Goal: Task Accomplishment & Management: Use online tool/utility

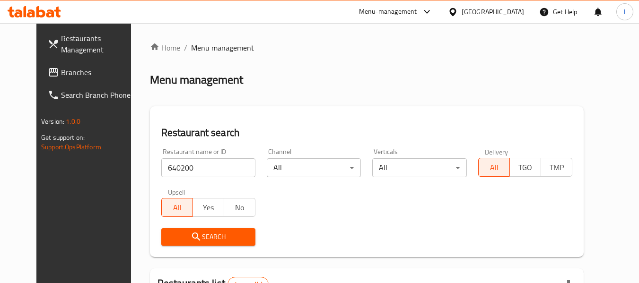
scroll to position [127, 0]
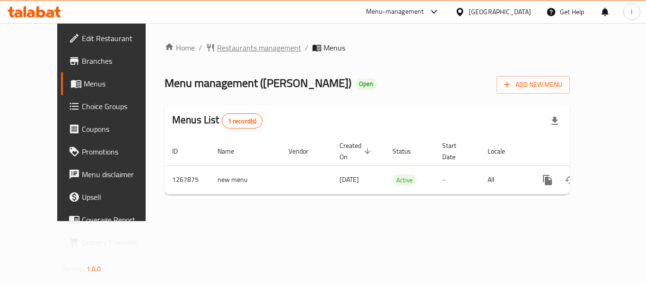
click at [217, 42] on span "Restaurants management" at bounding box center [259, 47] width 84 height 11
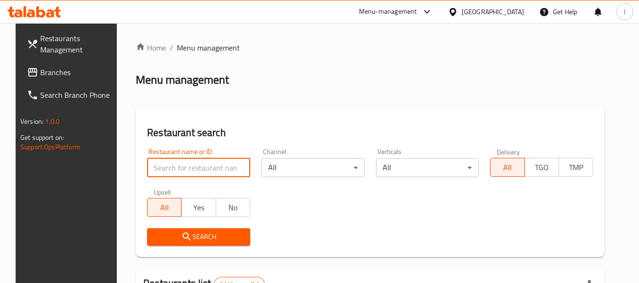
click at [213, 172] on input "search" at bounding box center [198, 167] width 103 height 19
paste input "687840"
type input "687840"
click button "Search" at bounding box center [198, 236] width 103 height 17
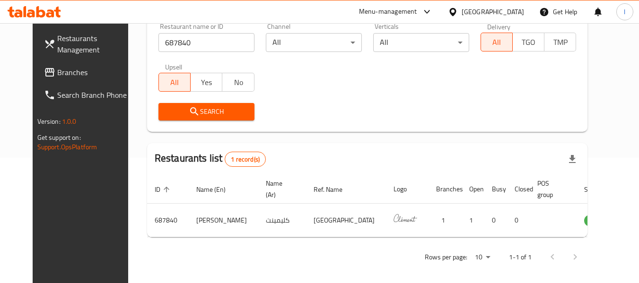
scroll to position [130, 0]
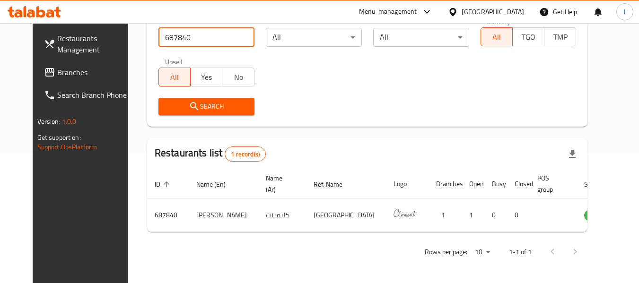
click at [45, 63] on link "Branches" at bounding box center [87, 72] width 103 height 23
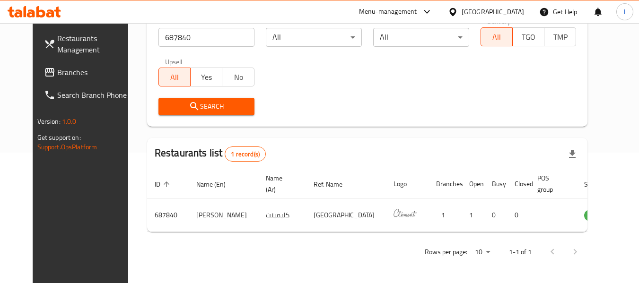
click at [45, 64] on link "Branches" at bounding box center [87, 72] width 103 height 23
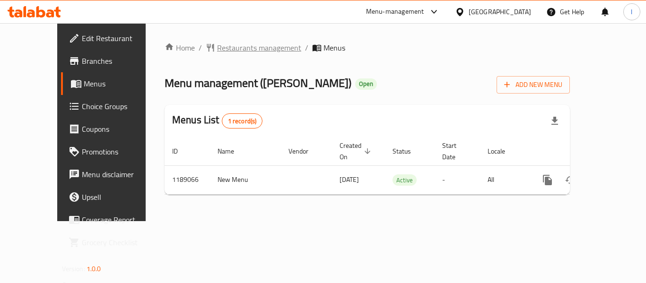
click at [227, 50] on span "Restaurants management" at bounding box center [259, 47] width 84 height 11
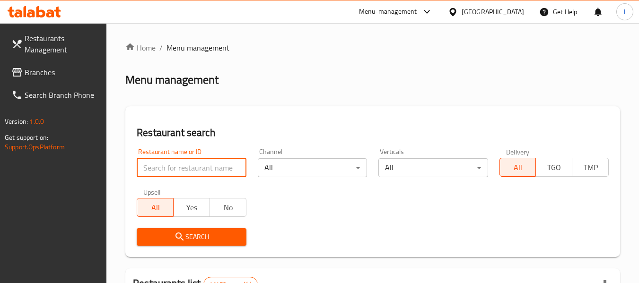
click at [191, 168] on input "search" at bounding box center [191, 167] width 109 height 19
paste input "667202"
type input "667202"
click button "Search" at bounding box center [191, 236] width 109 height 17
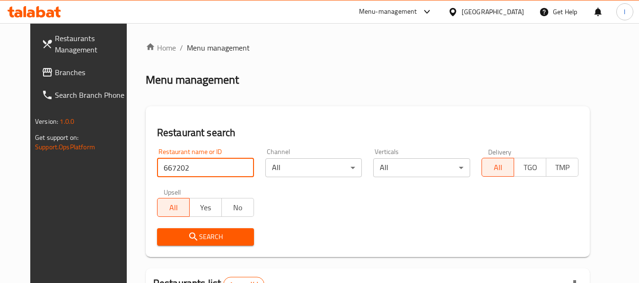
click at [55, 69] on span "Branches" at bounding box center [92, 72] width 75 height 11
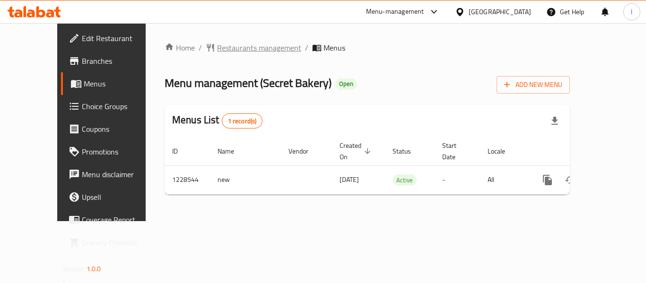
click at [217, 43] on span "Restaurants management" at bounding box center [259, 47] width 84 height 11
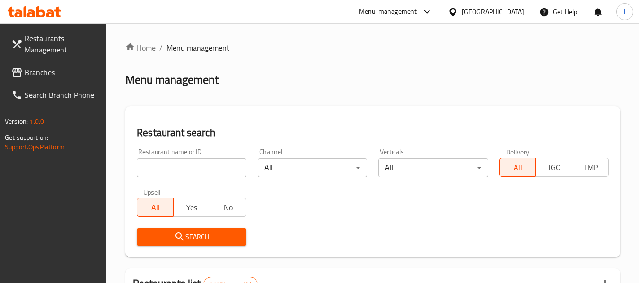
click at [223, 169] on input "search" at bounding box center [191, 167] width 109 height 19
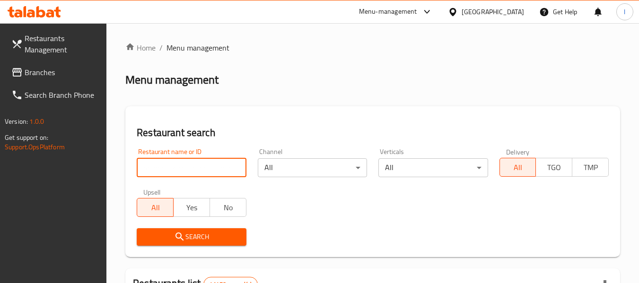
paste input "676459"
type input "676459"
click button "Search" at bounding box center [191, 236] width 109 height 17
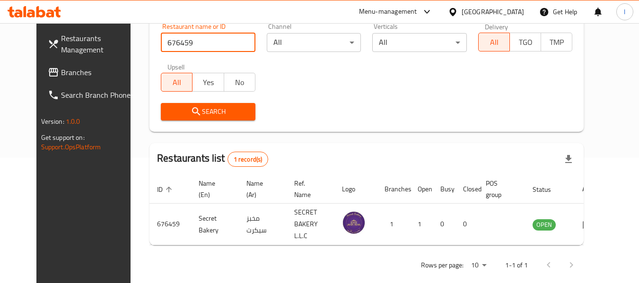
scroll to position [127, 0]
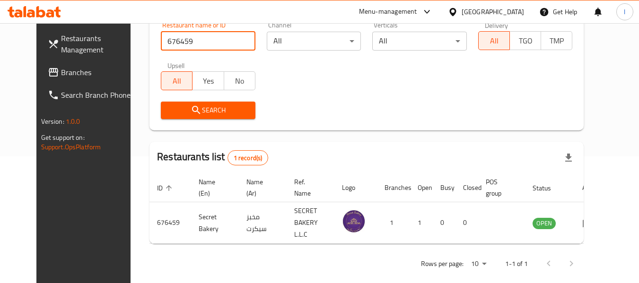
click at [61, 75] on span "Branches" at bounding box center [98, 72] width 75 height 11
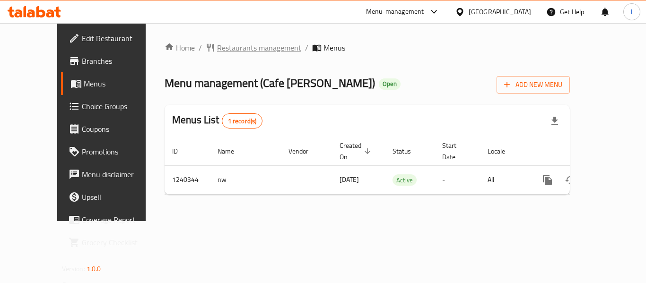
click at [217, 50] on span "Restaurants management" at bounding box center [259, 47] width 84 height 11
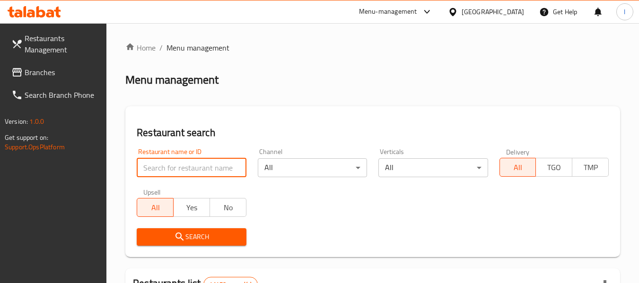
click at [189, 170] on input "search" at bounding box center [191, 167] width 109 height 19
paste input "734855"
type input "734855"
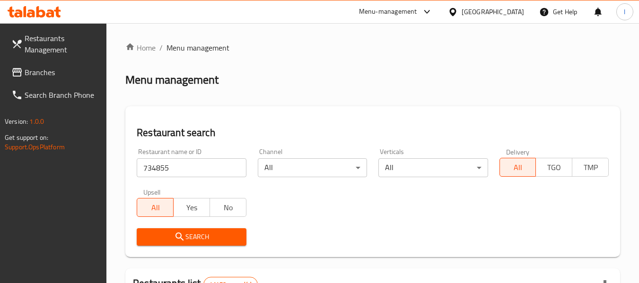
click at [215, 234] on span "Search" at bounding box center [191, 237] width 94 height 12
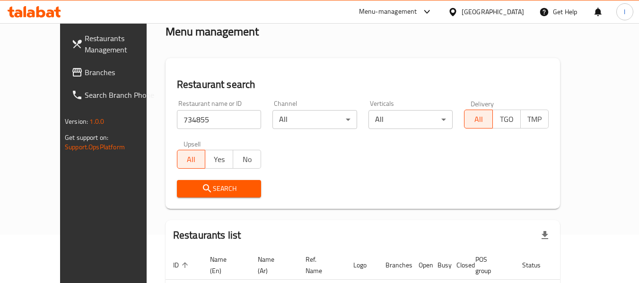
scroll to position [103, 0]
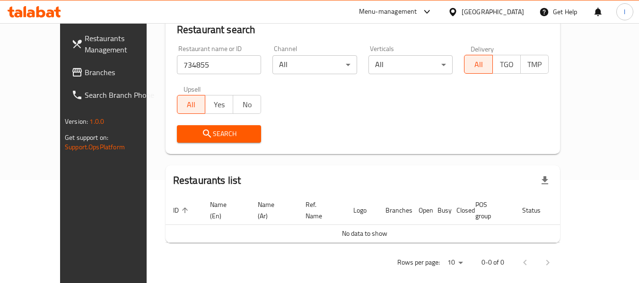
click at [200, 134] on span "Search" at bounding box center [218, 134] width 69 height 12
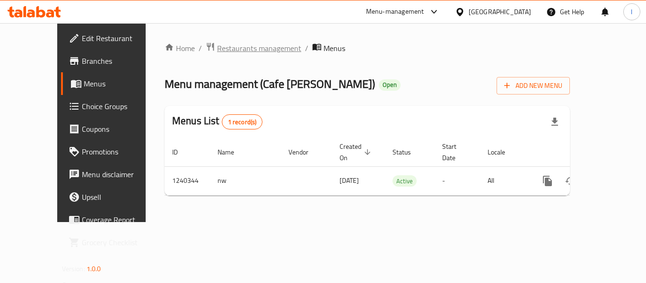
click at [217, 51] on span "Restaurants management" at bounding box center [259, 48] width 84 height 11
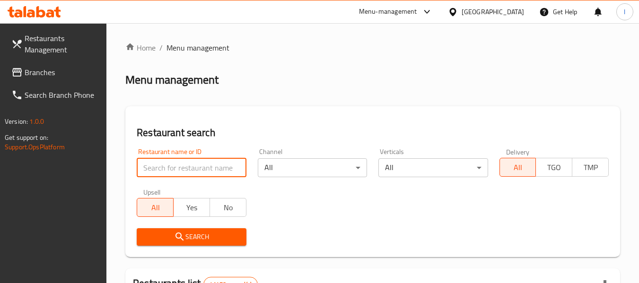
click at [189, 171] on input "search" at bounding box center [191, 167] width 109 height 19
paste input "680325"
type input "680325"
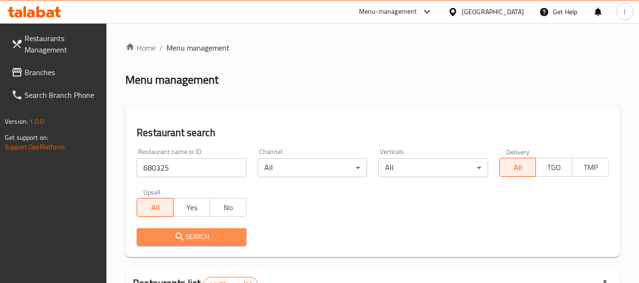
click at [214, 233] on span "Search" at bounding box center [191, 237] width 94 height 12
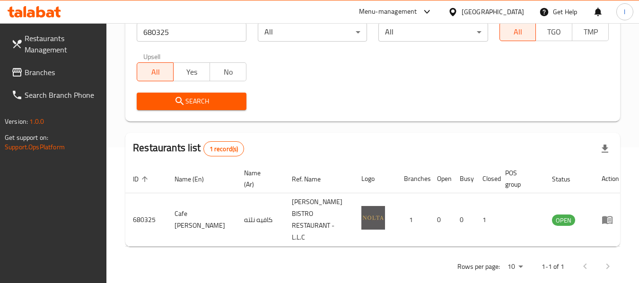
scroll to position [138, 0]
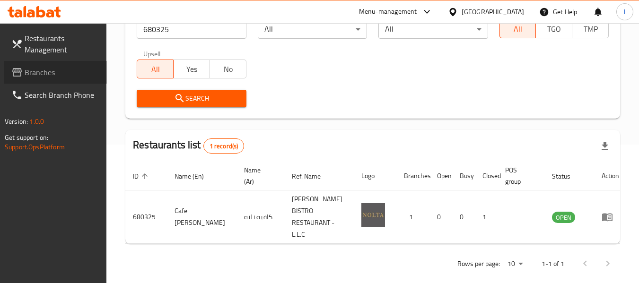
click at [25, 70] on span "Branches" at bounding box center [62, 72] width 75 height 11
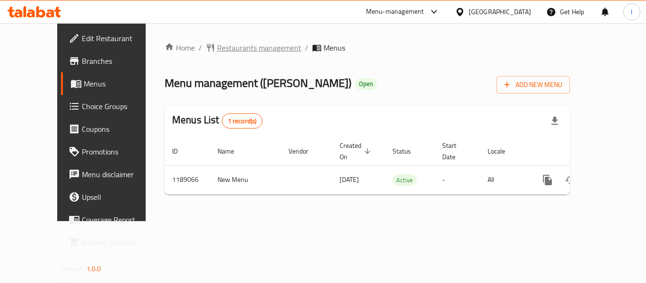
click at [219, 48] on span "Restaurants management" at bounding box center [259, 47] width 84 height 11
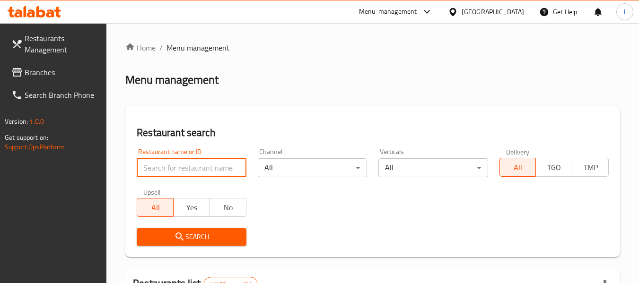
click at [188, 170] on input "search" at bounding box center [191, 167] width 109 height 19
paste input "667202"
type input "667202"
click button "Search" at bounding box center [191, 236] width 109 height 17
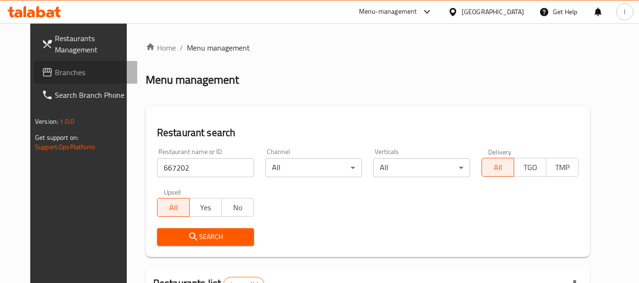
click at [55, 68] on span "Branches" at bounding box center [92, 72] width 75 height 11
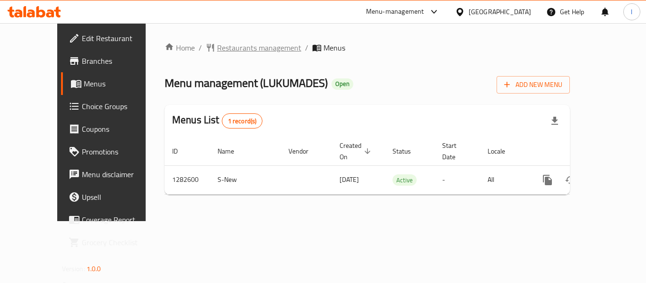
click at [218, 49] on span "Restaurants management" at bounding box center [259, 47] width 84 height 11
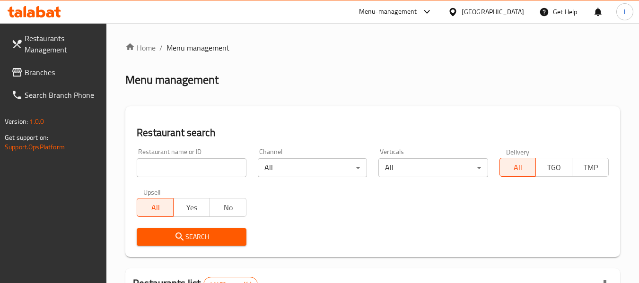
click at [194, 166] on input "search" at bounding box center [191, 167] width 109 height 19
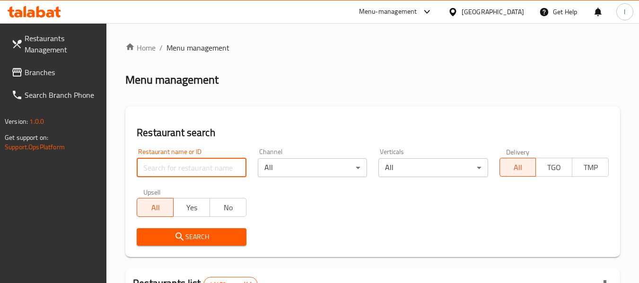
paste input "694902"
type input "694902"
click button "Search" at bounding box center [191, 236] width 109 height 17
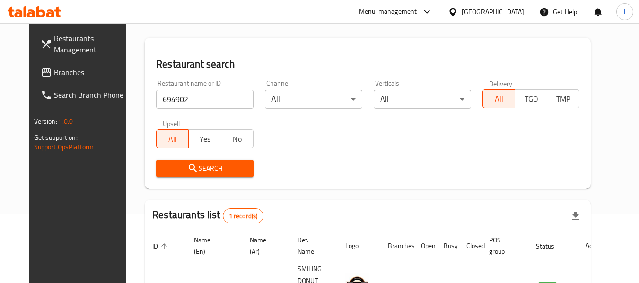
scroll to position [127, 0]
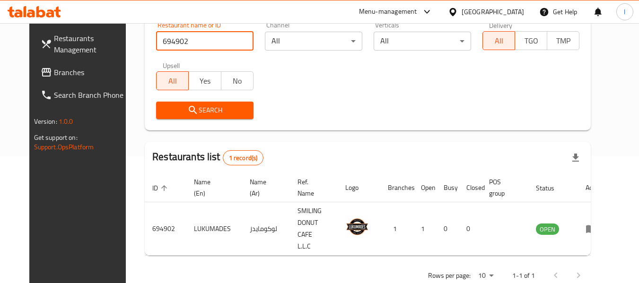
click at [54, 69] on span "Branches" at bounding box center [91, 72] width 75 height 11
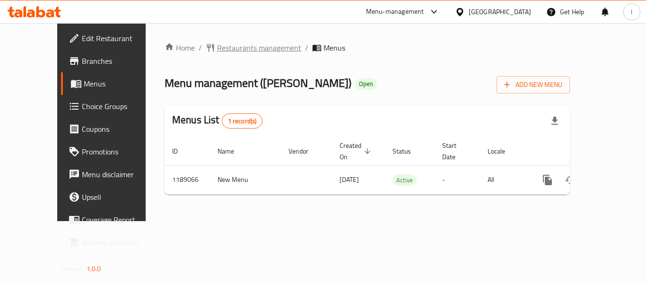
click at [217, 53] on span "Restaurants management" at bounding box center [259, 47] width 84 height 11
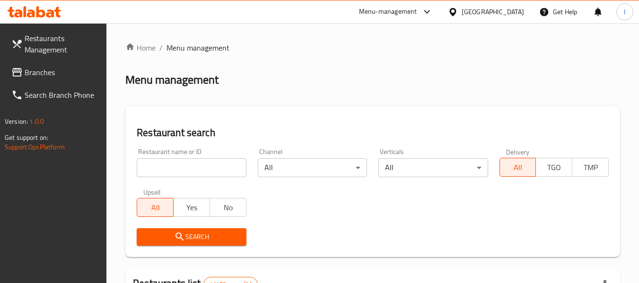
click at [201, 166] on input "search" at bounding box center [191, 167] width 109 height 19
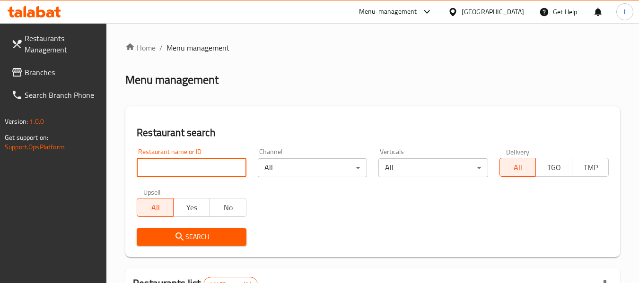
paste input "667202"
type input "667202"
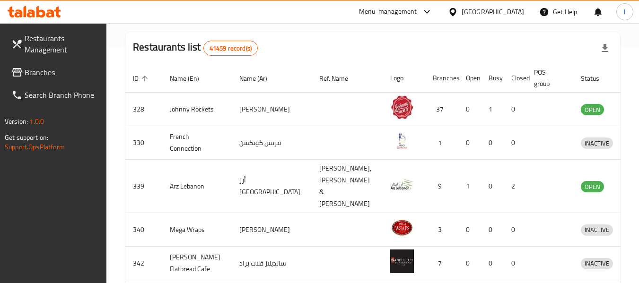
scroll to position [142, 0]
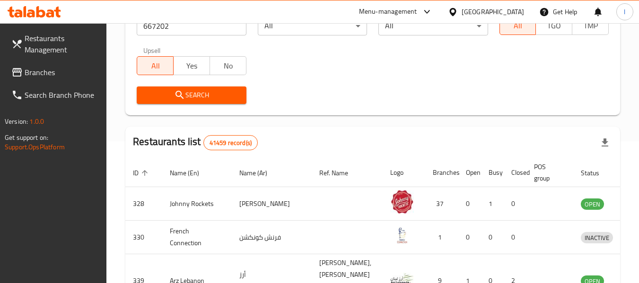
click at [223, 99] on span "Search" at bounding box center [191, 95] width 94 height 12
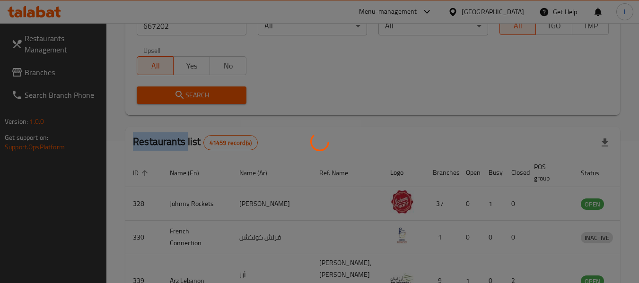
click at [223, 99] on div at bounding box center [319, 141] width 639 height 283
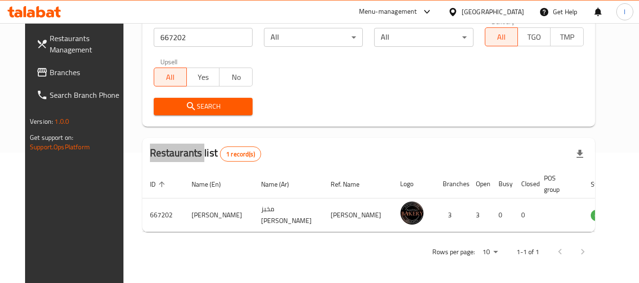
scroll to position [130, 0]
click at [307, 138] on div "Restaurants list 1 record(s)" at bounding box center [368, 154] width 452 height 32
click at [50, 69] on span "Branches" at bounding box center [87, 72] width 75 height 11
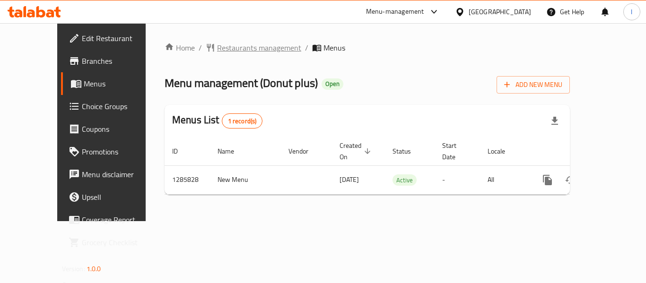
click at [217, 53] on span "Restaurants management" at bounding box center [259, 47] width 84 height 11
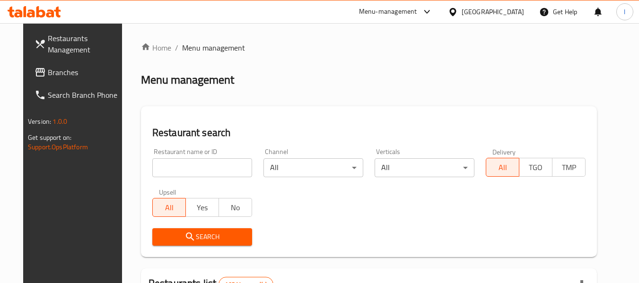
click at [190, 164] on input "search" at bounding box center [202, 167] width 100 height 19
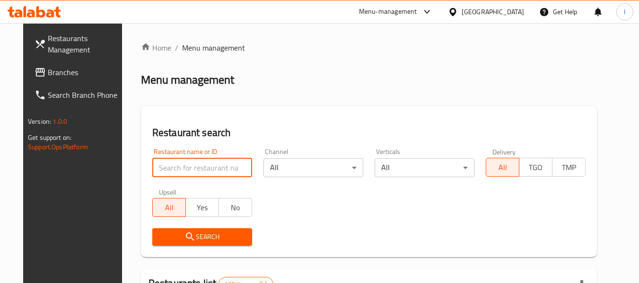
paste input "696099"
type input "696099"
click button "Search" at bounding box center [202, 236] width 100 height 17
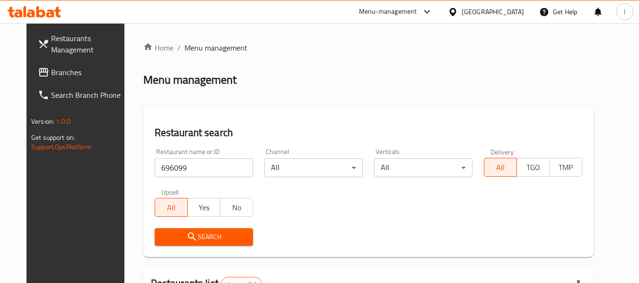
scroll to position [127, 0]
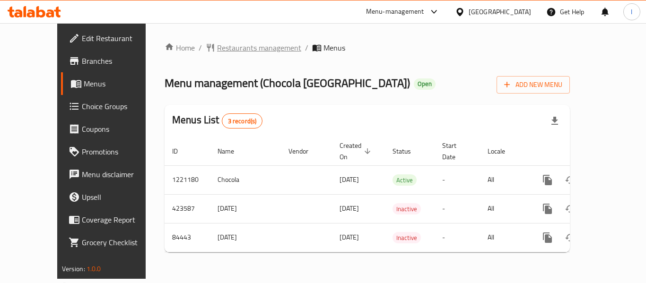
click at [219, 46] on span "Restaurants management" at bounding box center [259, 47] width 84 height 11
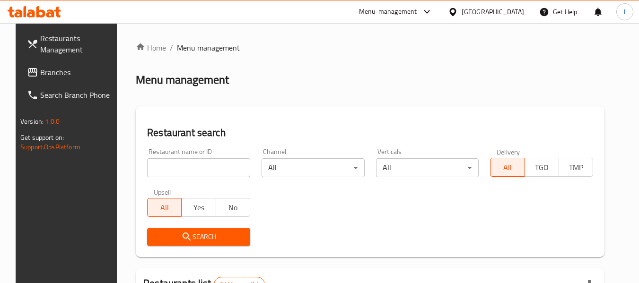
click at [200, 164] on input "search" at bounding box center [198, 167] width 103 height 19
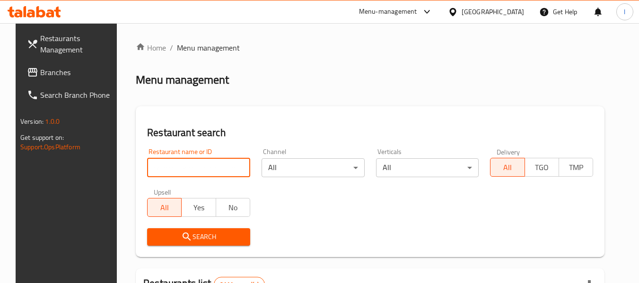
paste input "600759"
type input "600759"
click button "Search" at bounding box center [198, 236] width 103 height 17
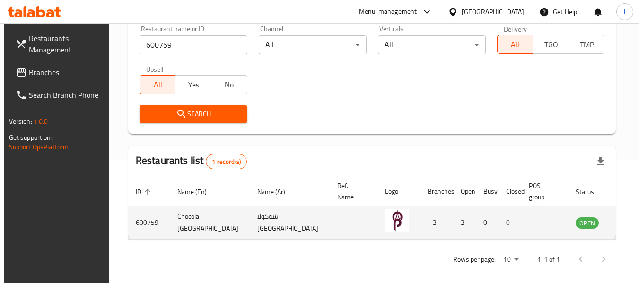
scroll to position [130, 0]
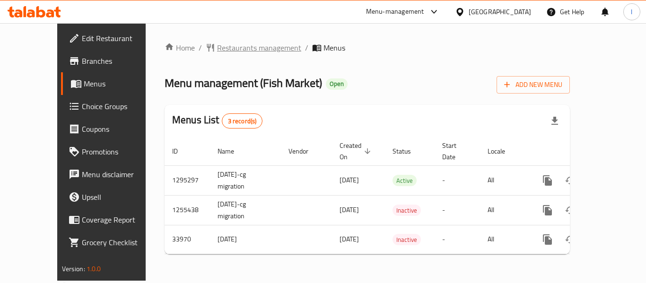
click at [217, 53] on span "Restaurants management" at bounding box center [259, 47] width 84 height 11
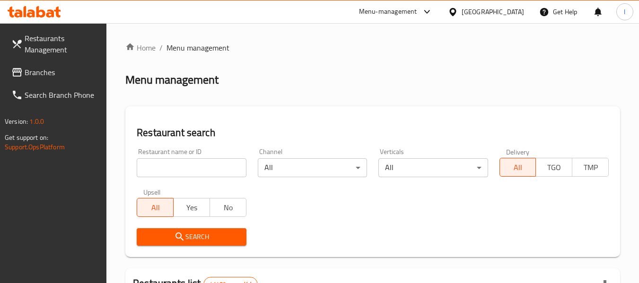
click at [163, 173] on input "search" at bounding box center [191, 167] width 109 height 19
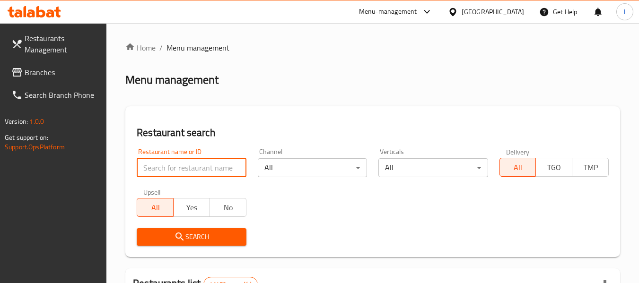
paste input "17506"
type input "17506"
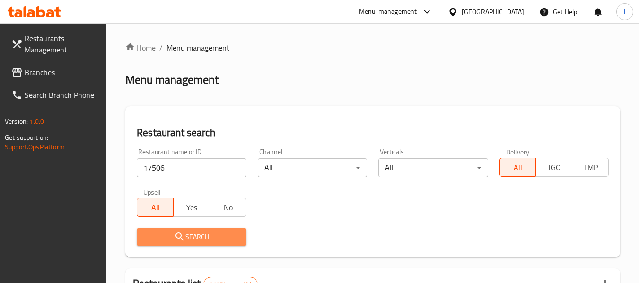
click at [211, 237] on span "Search" at bounding box center [191, 237] width 94 height 12
click at [211, 237] on div at bounding box center [319, 141] width 639 height 283
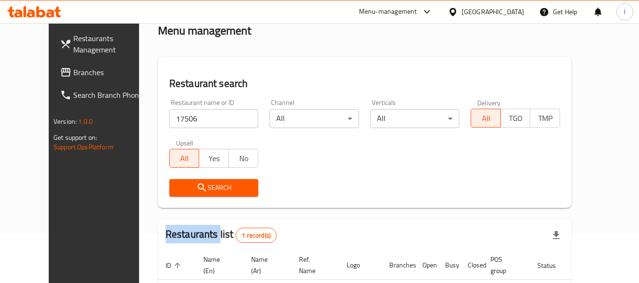
scroll to position [95, 0]
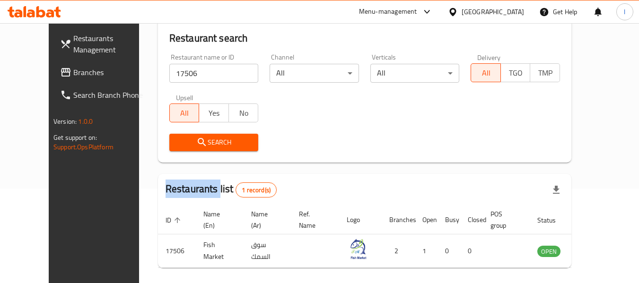
drag, startPoint x: 63, startPoint y: 73, endPoint x: 102, endPoint y: 78, distance: 39.0
click at [73, 73] on span "Branches" at bounding box center [110, 72] width 75 height 11
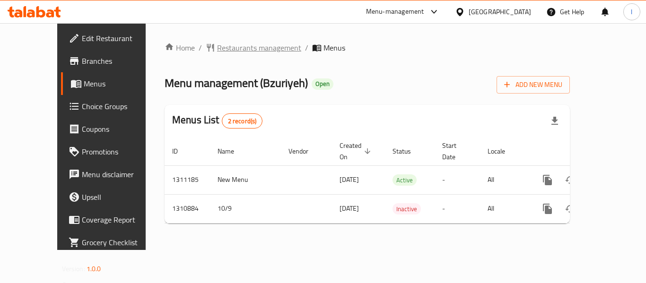
click at [226, 48] on span "Restaurants management" at bounding box center [259, 47] width 84 height 11
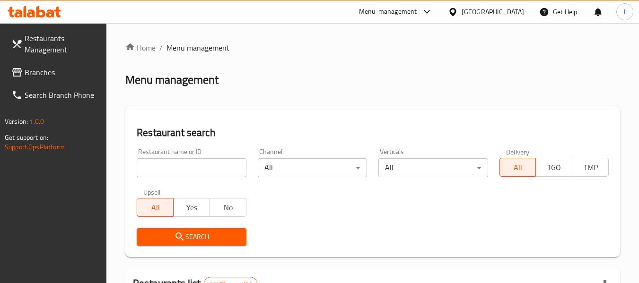
click at [221, 170] on input "search" at bounding box center [191, 167] width 109 height 19
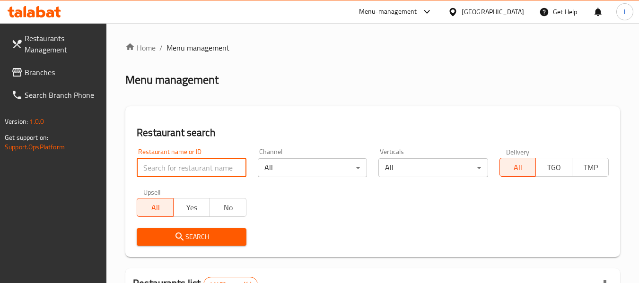
paste input "705650"
type input "705650"
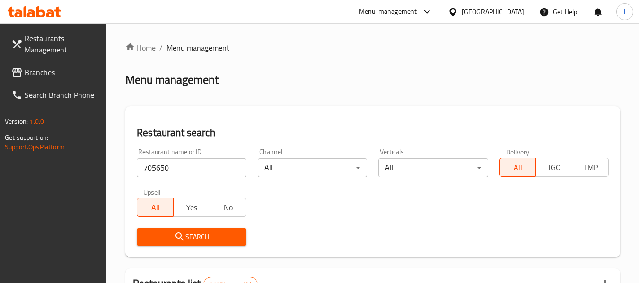
click at [226, 241] on span "Search" at bounding box center [191, 237] width 94 height 12
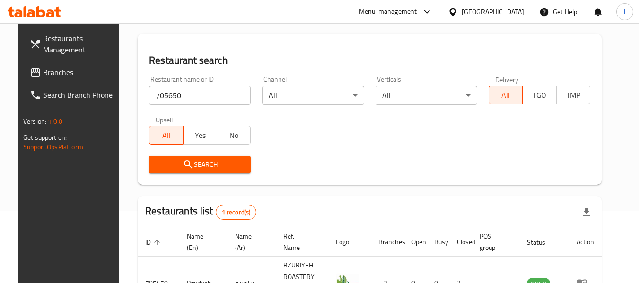
scroll to position [138, 0]
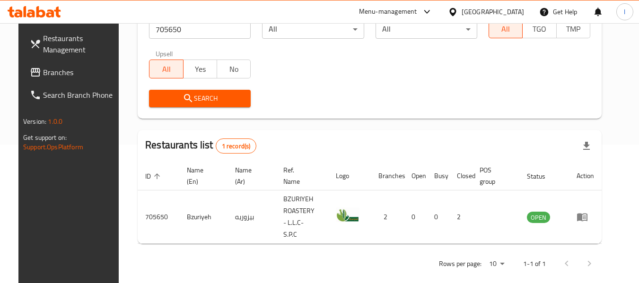
click at [58, 69] on span "Branches" at bounding box center [80, 72] width 75 height 11
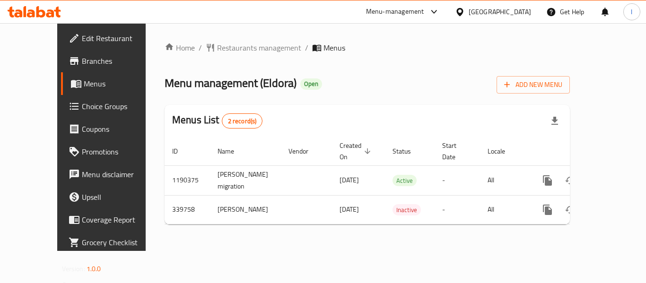
click at [242, 29] on div "Home / Restaurants management / Menus Menu management ( Eldora ) Open Add New M…" at bounding box center [367, 137] width 443 height 228
click at [224, 50] on span "Restaurants management" at bounding box center [259, 47] width 84 height 11
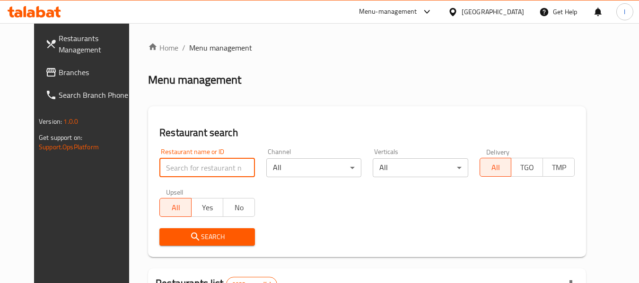
click at [176, 167] on input "search" at bounding box center [206, 167] width 95 height 19
paste input "630180"
type input "630180"
click button "Search" at bounding box center [206, 236] width 95 height 17
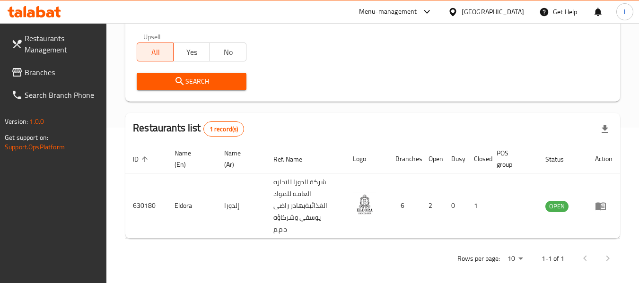
scroll to position [162, 0]
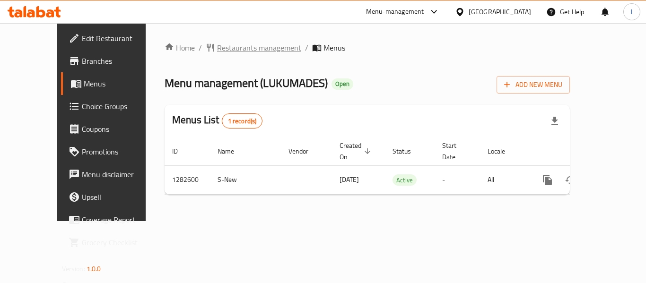
click at [217, 43] on span "Restaurants management" at bounding box center [259, 47] width 84 height 11
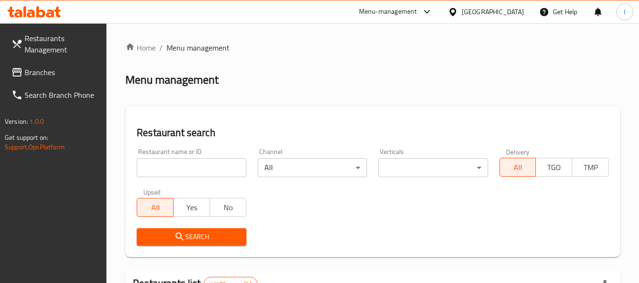
click at [173, 167] on input "search" at bounding box center [191, 167] width 109 height 19
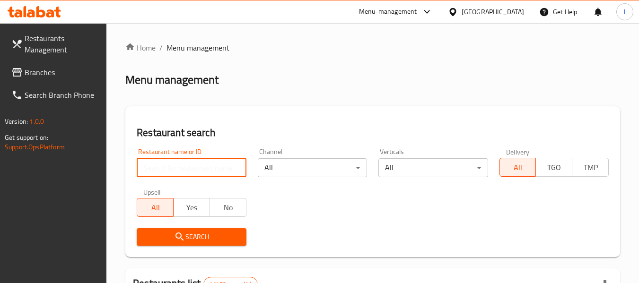
paste input "694902"
type input "694902"
click button "Search" at bounding box center [191, 236] width 109 height 17
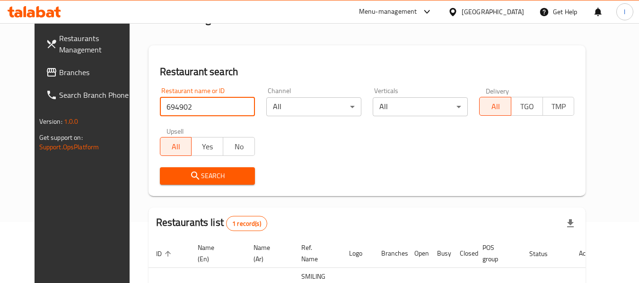
scroll to position [127, 0]
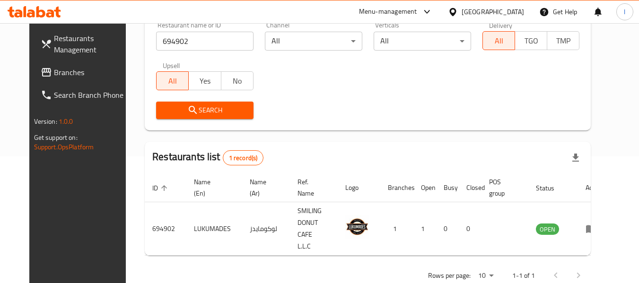
click at [54, 74] on span "Branches" at bounding box center [91, 72] width 75 height 11
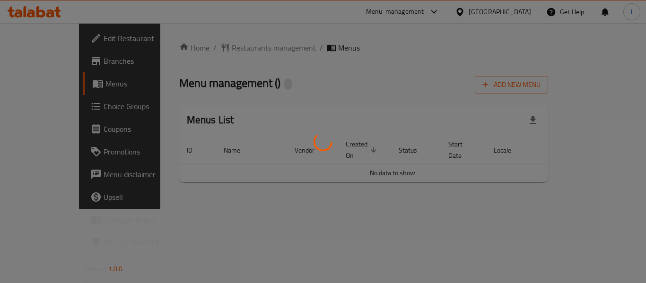
click at [253, 27] on div at bounding box center [323, 141] width 646 height 283
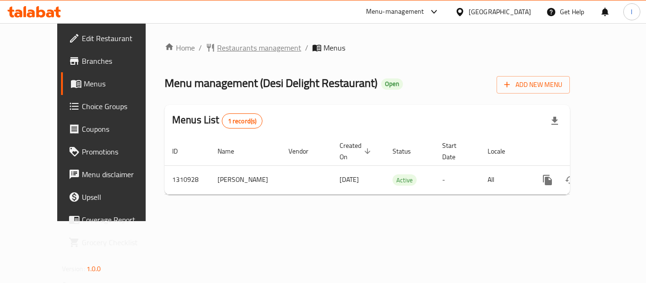
click at [221, 50] on span "Restaurants management" at bounding box center [259, 47] width 84 height 11
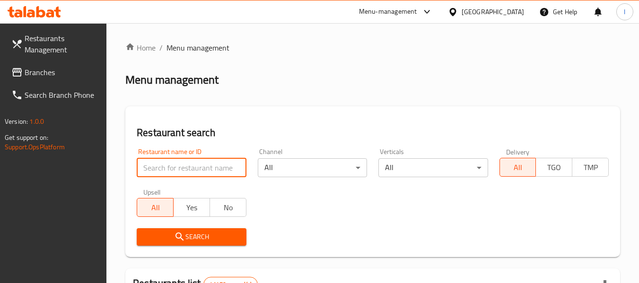
click at [198, 165] on input "search" at bounding box center [191, 167] width 109 height 19
paste input "705657"
type input "705657"
click button "Search" at bounding box center [191, 236] width 109 height 17
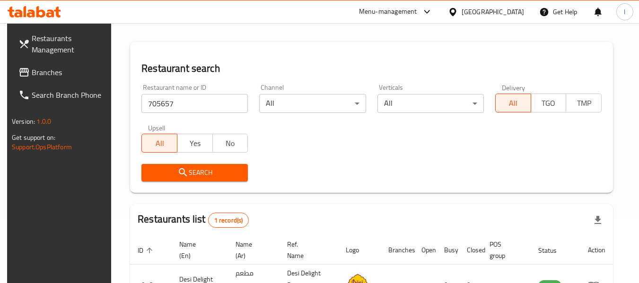
scroll to position [127, 0]
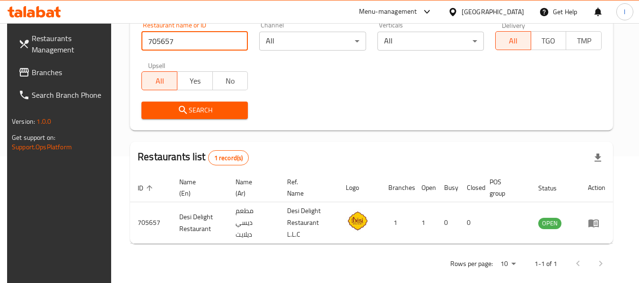
click at [32, 73] on span "Branches" at bounding box center [69, 72] width 75 height 11
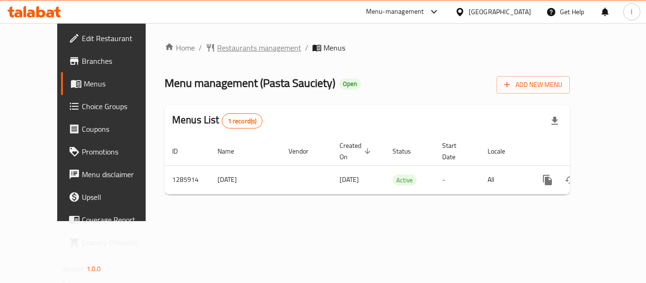
click at [243, 45] on span "Restaurants management" at bounding box center [259, 47] width 84 height 11
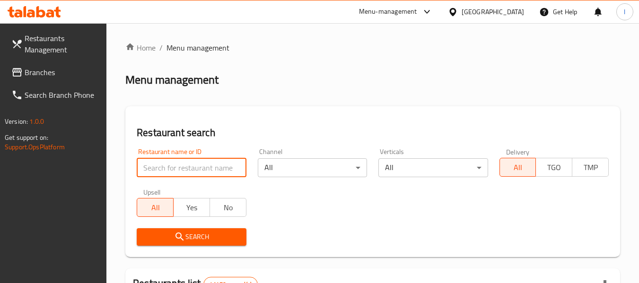
click at [216, 164] on input "search" at bounding box center [191, 167] width 109 height 19
paste input "696075"
type input "696075"
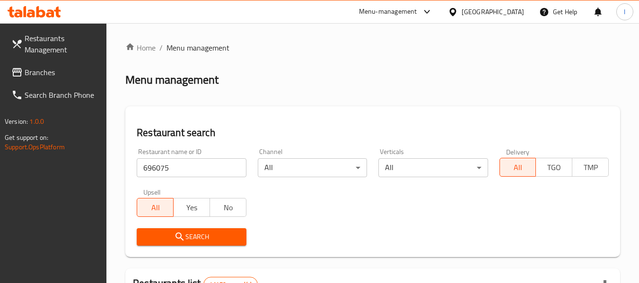
click at [217, 239] on span "Search" at bounding box center [191, 237] width 94 height 12
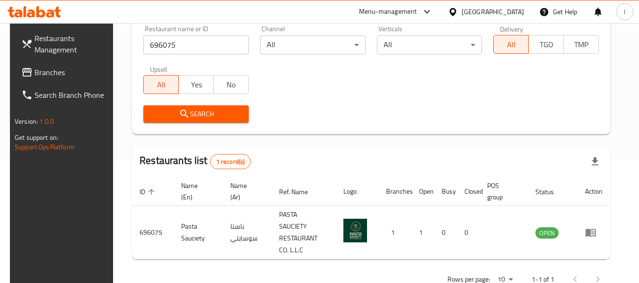
scroll to position [138, 0]
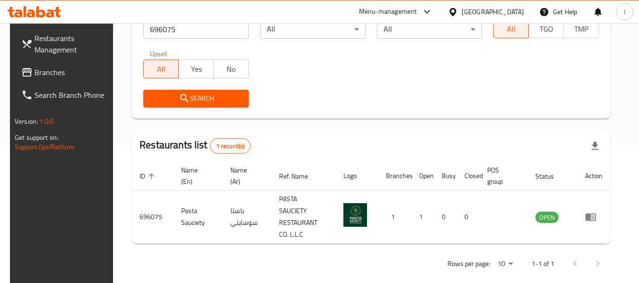
click at [35, 78] on span "Branches" at bounding box center [72, 72] width 75 height 11
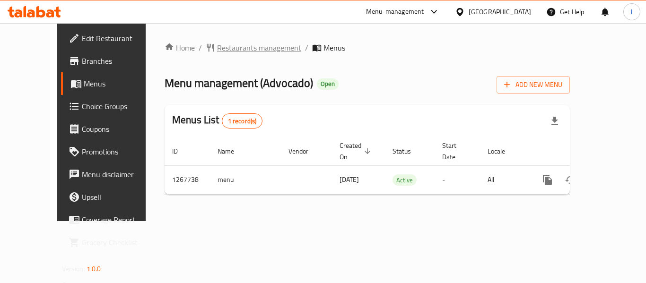
click at [217, 50] on span "Restaurants management" at bounding box center [259, 47] width 84 height 11
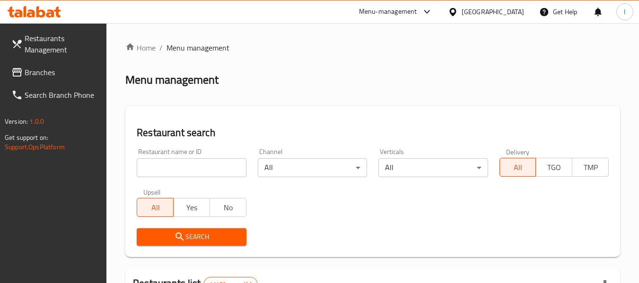
click at [214, 168] on input "search" at bounding box center [191, 167] width 109 height 19
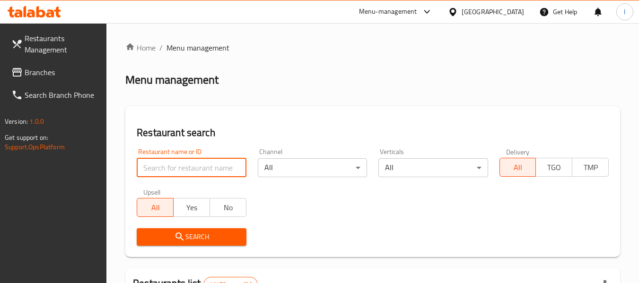
paste input "687796"
type input "687796"
click button "Search" at bounding box center [191, 236] width 109 height 17
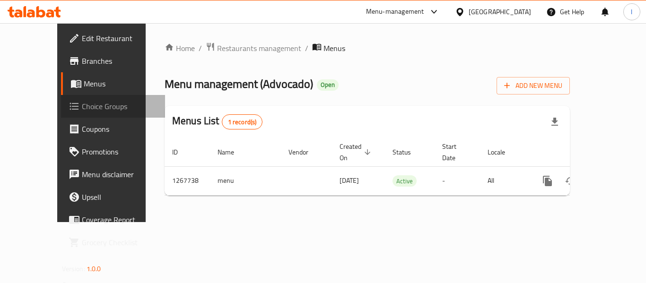
click at [82, 111] on span "Choice Groups" at bounding box center [120, 106] width 76 height 11
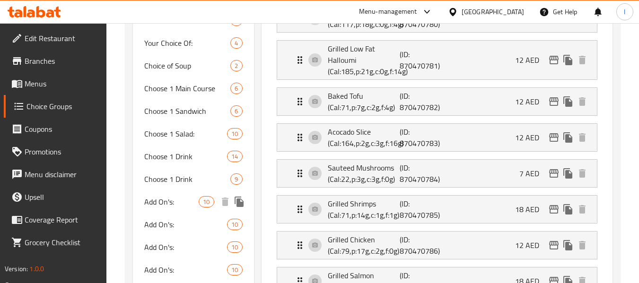
scroll to position [284, 0]
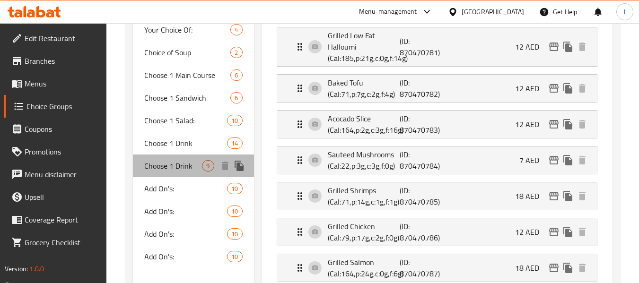
click at [182, 163] on span "Choose 1 Drink" at bounding box center [173, 165] width 58 height 11
type input "Choose 1 Drink"
type input "اختر مشروبًا 1"
type input "1"
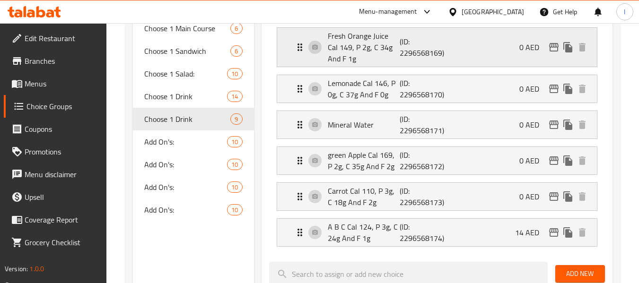
scroll to position [331, 0]
click at [196, 71] on span "Choose 1 Salad:" at bounding box center [171, 73] width 54 height 11
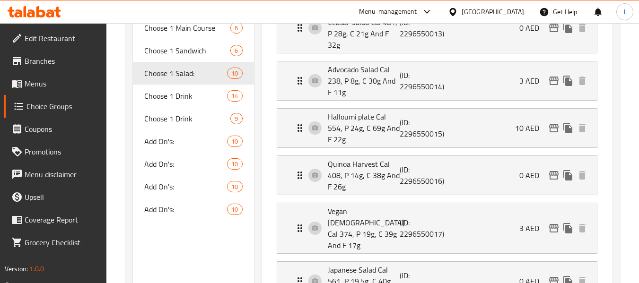
type input "Choose 1 Salad:"
type input "اختر سلطة واحدة:"
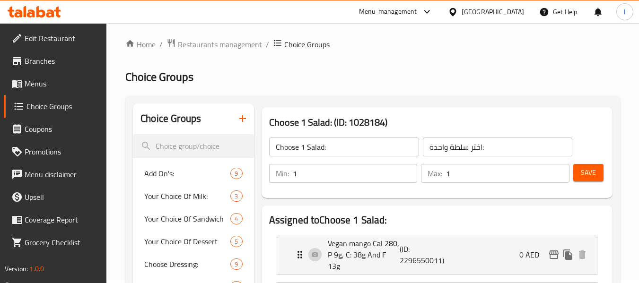
scroll to position [0, 0]
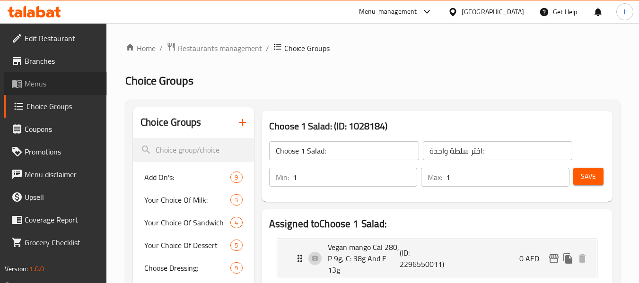
click at [45, 84] on span "Menus" at bounding box center [62, 83] width 75 height 11
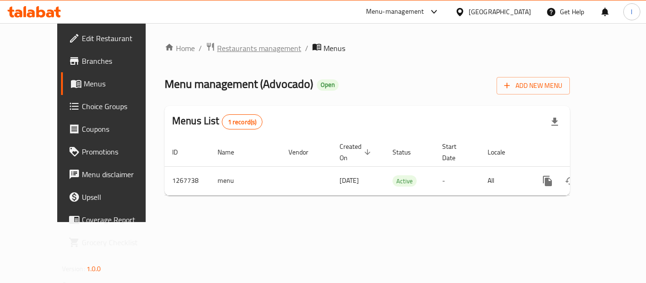
click at [217, 47] on span "Restaurants management" at bounding box center [259, 48] width 84 height 11
click at [217, 46] on span "Restaurants management" at bounding box center [259, 48] width 84 height 11
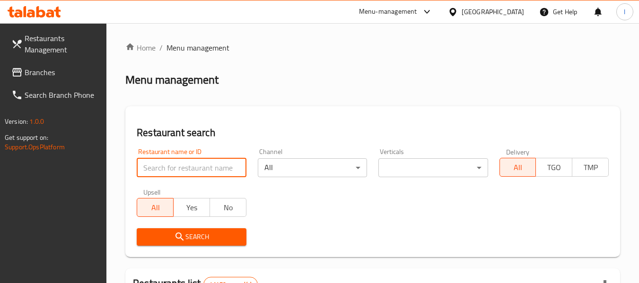
click at [219, 169] on input "search" at bounding box center [191, 167] width 109 height 19
paste input "687796"
type input "687796"
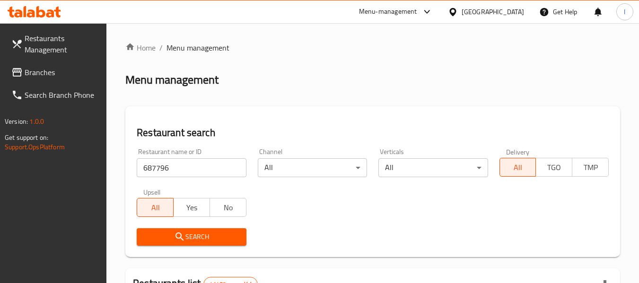
click at [224, 230] on button "Search" at bounding box center [191, 236] width 109 height 17
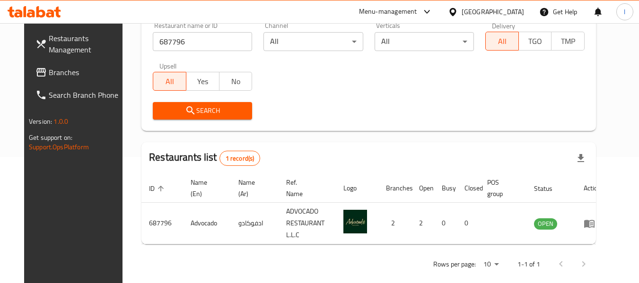
scroll to position [127, 0]
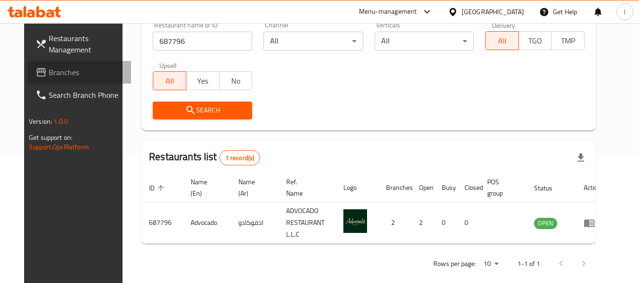
click at [65, 69] on span "Branches" at bounding box center [86, 72] width 75 height 11
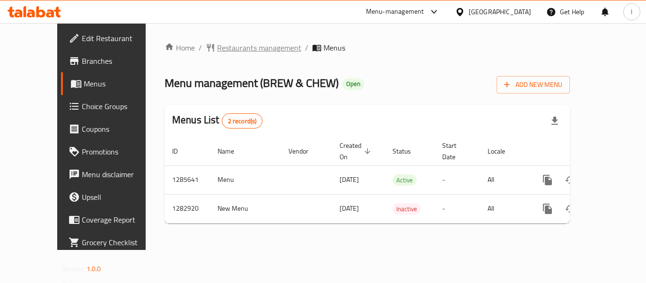
click at [234, 52] on span "Restaurants management" at bounding box center [259, 47] width 84 height 11
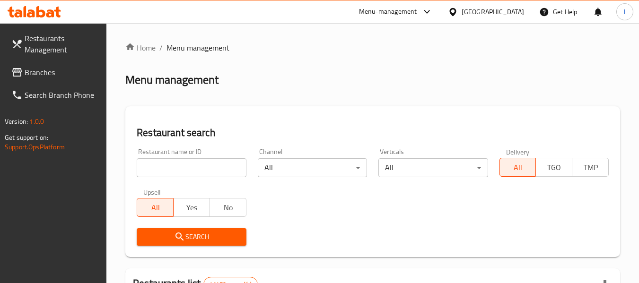
click at [216, 162] on input "search" at bounding box center [191, 167] width 109 height 19
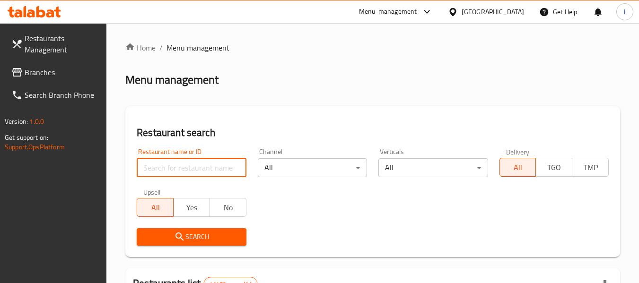
paste input "695049"
type input "695049"
click button "Search" at bounding box center [191, 236] width 109 height 17
click at [45, 67] on span "Branches" at bounding box center [62, 72] width 75 height 11
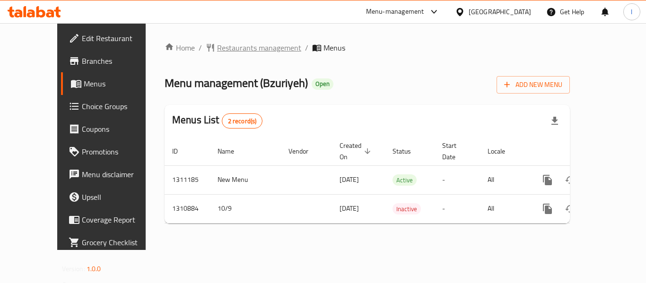
click at [226, 49] on span "Restaurants management" at bounding box center [259, 47] width 84 height 11
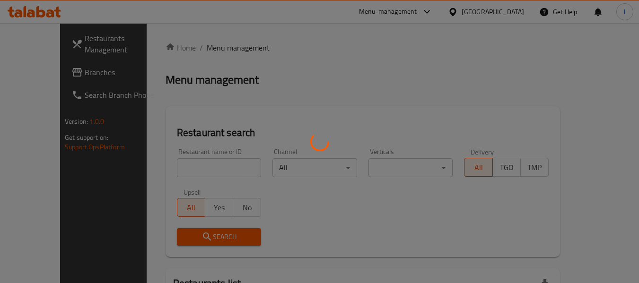
click at [212, 169] on div at bounding box center [319, 141] width 639 height 283
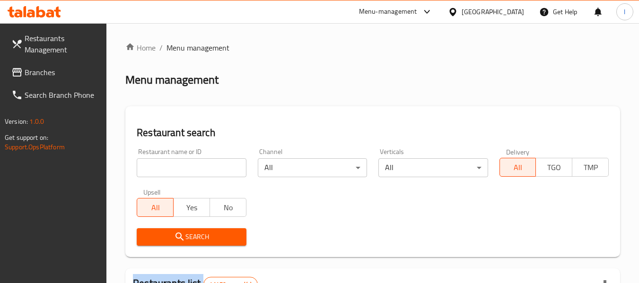
click at [212, 169] on input "search" at bounding box center [191, 167] width 109 height 19
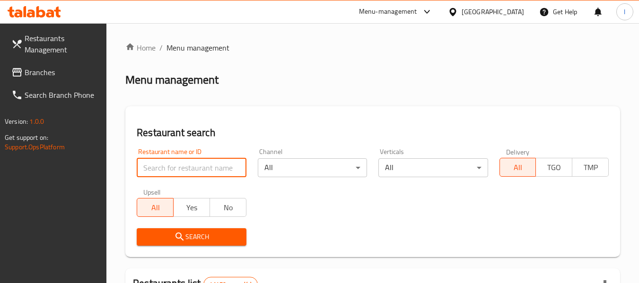
paste input "705650"
type input "705650"
click button "Search" at bounding box center [191, 236] width 109 height 17
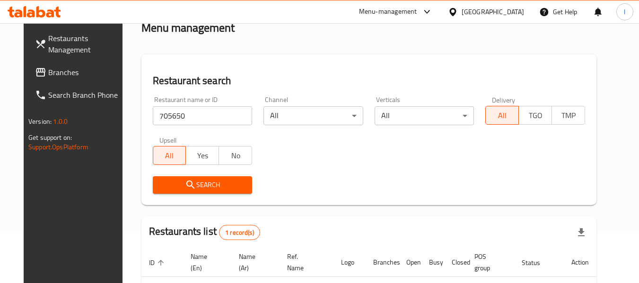
scroll to position [138, 0]
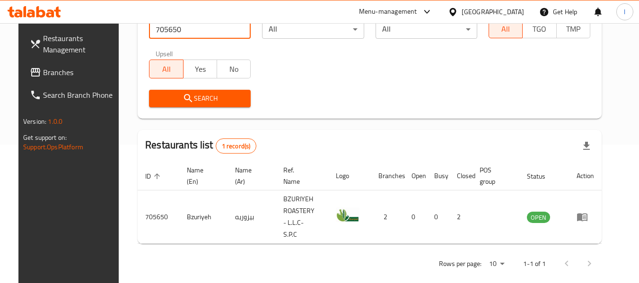
click at [22, 65] on link "Branches" at bounding box center [73, 72] width 103 height 23
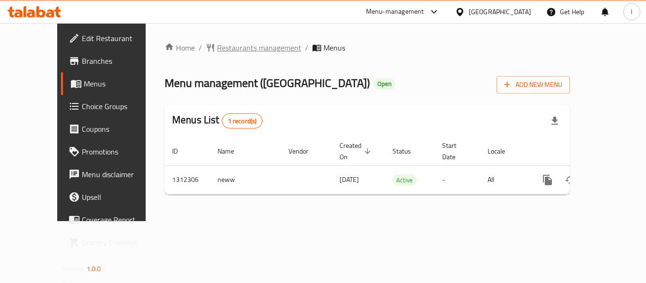
click at [217, 52] on span "Restaurants management" at bounding box center [259, 47] width 84 height 11
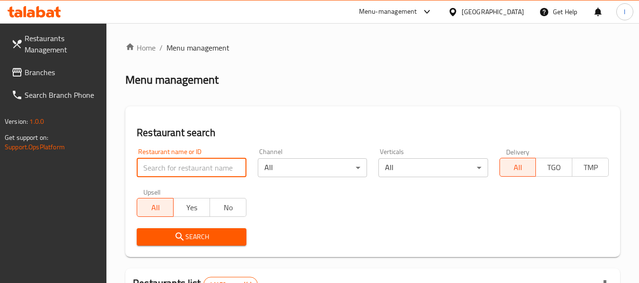
paste input "706051"
type input "706051"
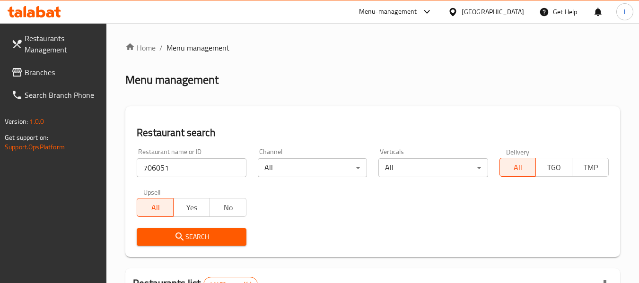
click at [220, 234] on span "Search" at bounding box center [191, 237] width 94 height 12
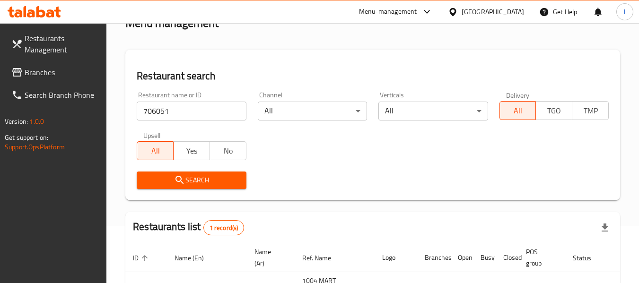
scroll to position [142, 0]
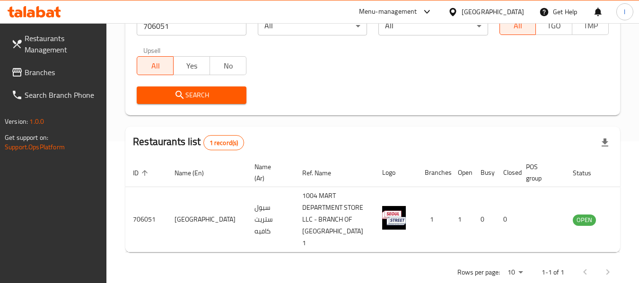
click at [26, 77] on span "Branches" at bounding box center [62, 72] width 75 height 11
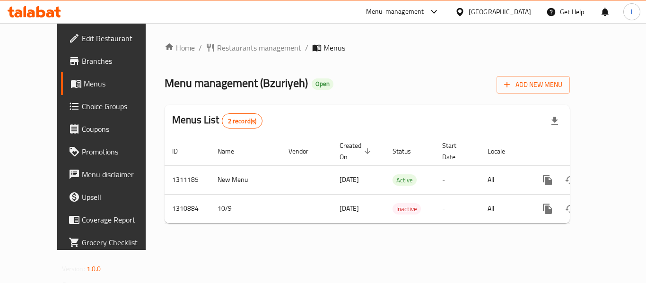
click at [220, 56] on div "Home / Restaurants management / Menus Menu management ( Bzuriyeh ) Open Add New…" at bounding box center [366, 136] width 405 height 189
click at [219, 51] on span "Restaurants management" at bounding box center [259, 47] width 84 height 11
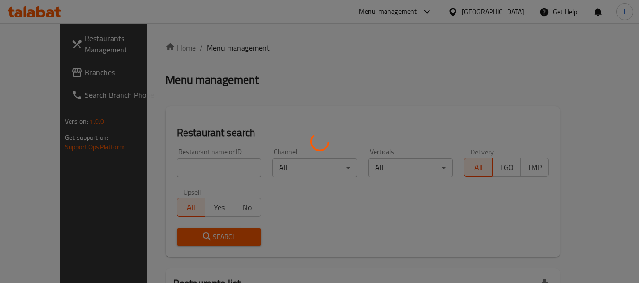
click at [194, 165] on div at bounding box center [319, 141] width 639 height 283
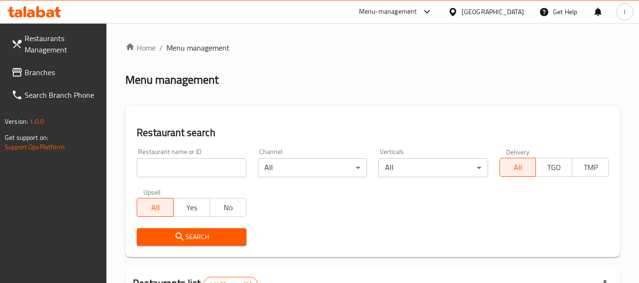
click at [194, 164] on input "search" at bounding box center [191, 167] width 109 height 19
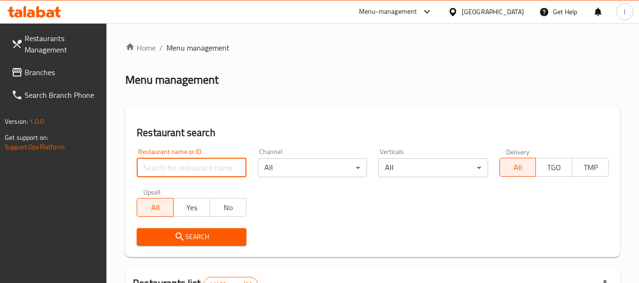
paste input "705650"
type input "705650"
click button "Search" at bounding box center [191, 236] width 109 height 17
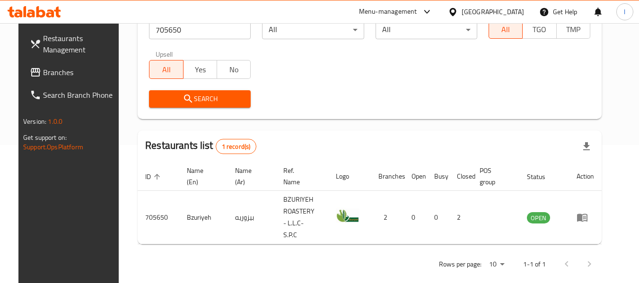
scroll to position [138, 0]
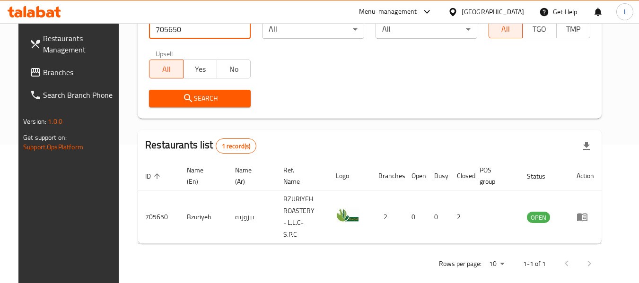
drag, startPoint x: 81, startPoint y: 73, endPoint x: 99, endPoint y: 75, distance: 18.1
click at [81, 73] on span "Branches" at bounding box center [80, 72] width 75 height 11
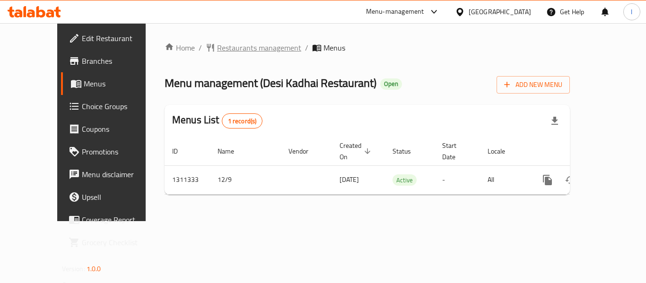
click at [230, 43] on span "Restaurants management" at bounding box center [259, 47] width 84 height 11
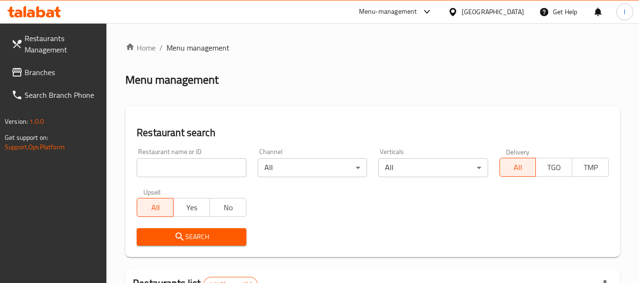
click at [182, 170] on input "search" at bounding box center [191, 167] width 109 height 19
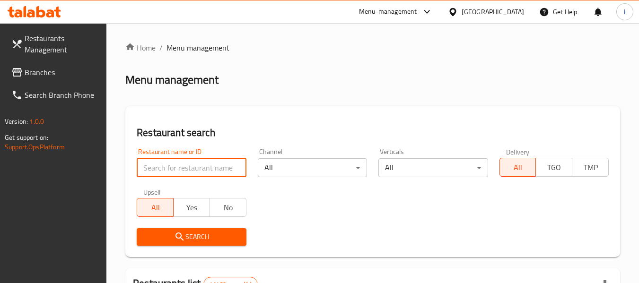
paste input "705776"
type input "705776"
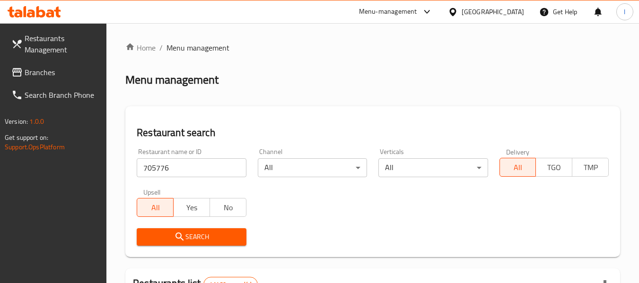
click at [177, 233] on icon "submit" at bounding box center [179, 236] width 11 height 11
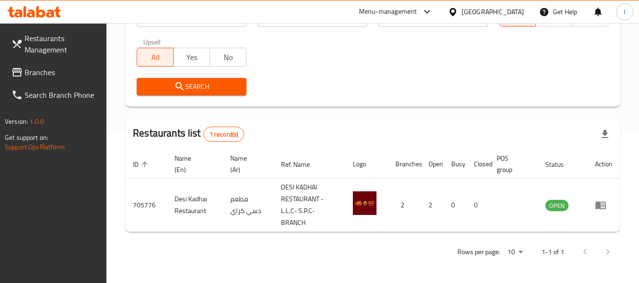
scroll to position [150, 0]
click at [48, 72] on span "Branches" at bounding box center [62, 72] width 75 height 11
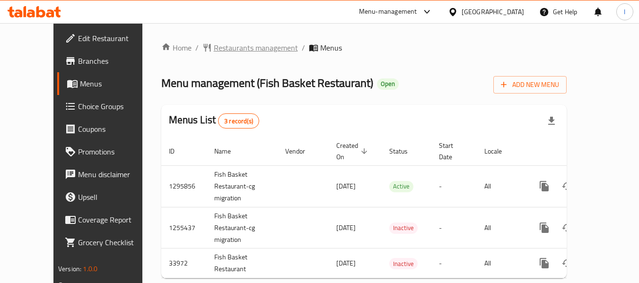
click at [214, 46] on span "Restaurants management" at bounding box center [256, 47] width 84 height 11
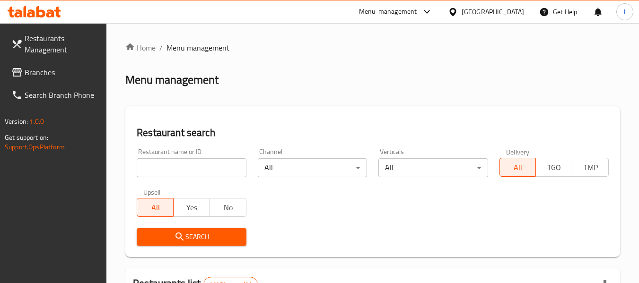
click at [207, 164] on input "search" at bounding box center [191, 167] width 109 height 19
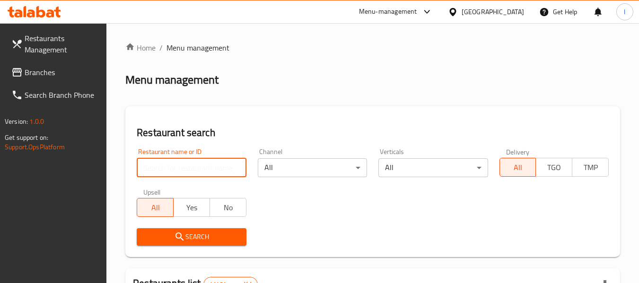
paste input "17507"
type input "17507"
click button "Search" at bounding box center [191, 236] width 109 height 17
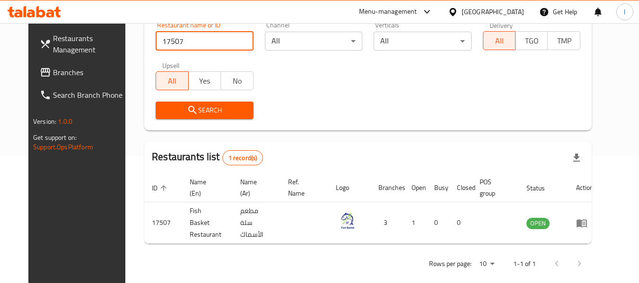
scroll to position [130, 0]
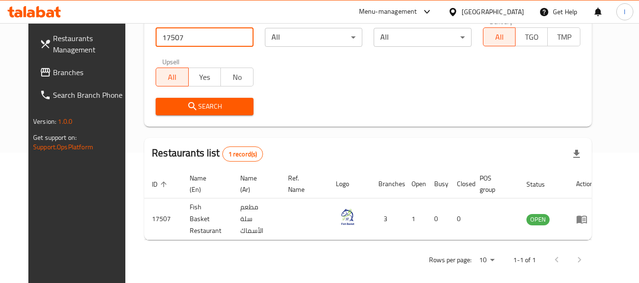
click at [53, 67] on span "Branches" at bounding box center [90, 72] width 75 height 11
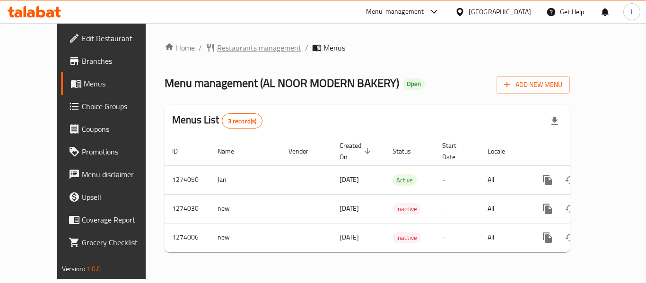
click at [227, 43] on span "Restaurants management" at bounding box center [259, 47] width 84 height 11
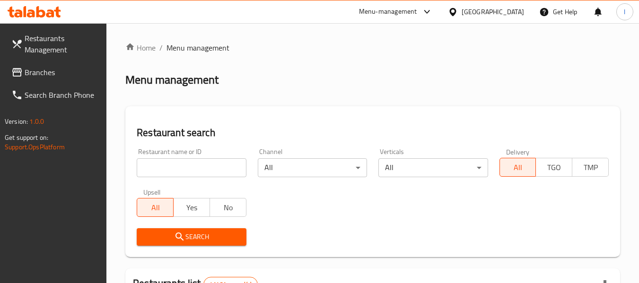
click at [170, 169] on input "search" at bounding box center [191, 167] width 109 height 19
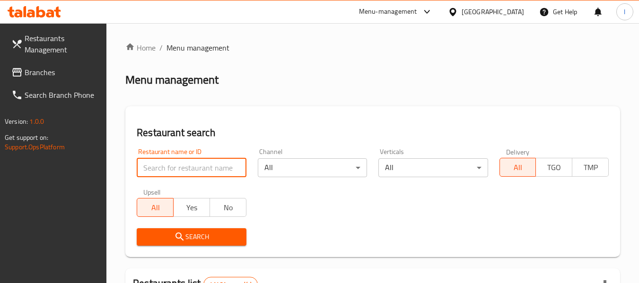
paste input "691033"
type input "691033"
click button "Search" at bounding box center [191, 236] width 109 height 17
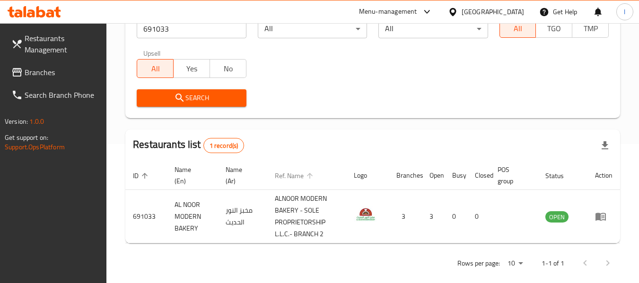
scroll to position [142, 0]
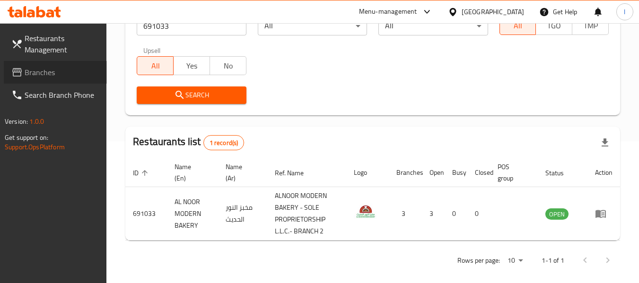
click at [64, 71] on span "Branches" at bounding box center [62, 72] width 75 height 11
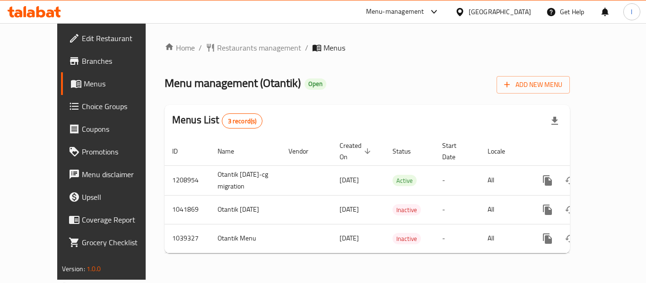
click at [268, 58] on div "Home / Restaurants management / Menus Menu management ( Otantik ) Open Add New …" at bounding box center [366, 151] width 405 height 219
click at [217, 46] on span "Restaurants management" at bounding box center [259, 47] width 84 height 11
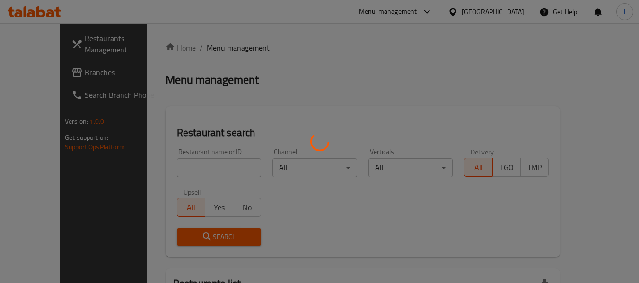
click at [199, 165] on div at bounding box center [319, 141] width 639 height 283
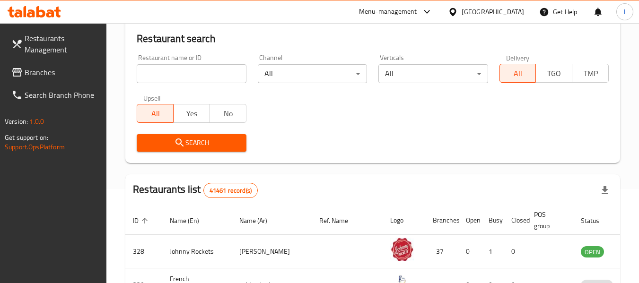
scroll to position [95, 0]
click at [43, 70] on span "Branches" at bounding box center [62, 72] width 75 height 11
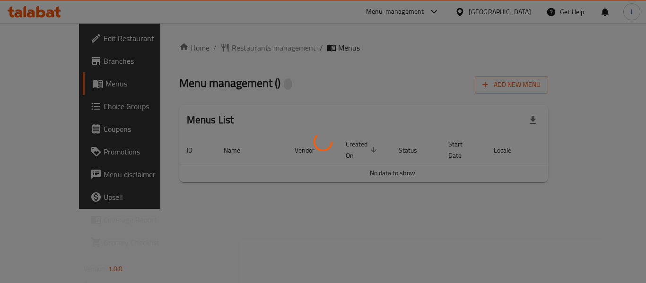
drag, startPoint x: 0, startPoint y: 0, endPoint x: 362, endPoint y: 105, distance: 376.5
click at [491, 100] on div at bounding box center [323, 141] width 646 height 283
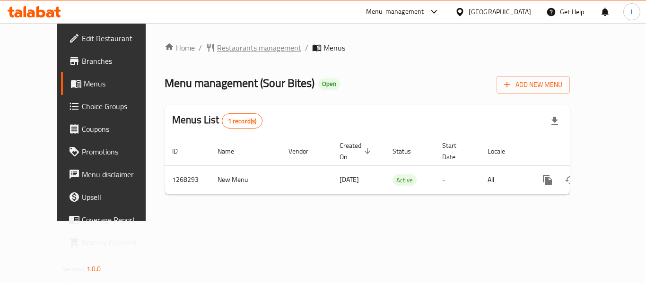
click at [217, 43] on span "Restaurants management" at bounding box center [259, 47] width 84 height 11
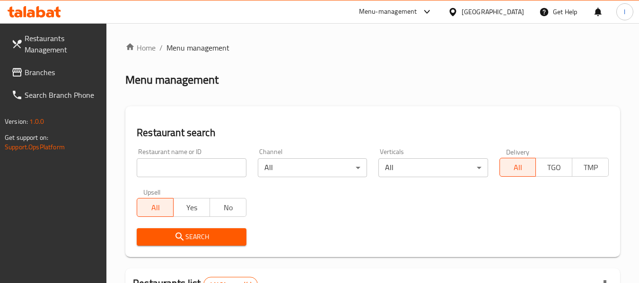
click at [214, 167] on input "search" at bounding box center [191, 167] width 109 height 19
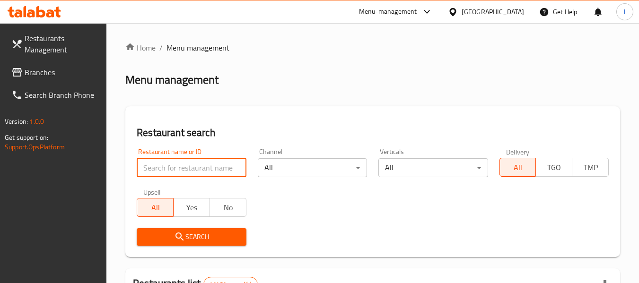
paste input "688045"
type input "688045"
click button "Search" at bounding box center [191, 236] width 109 height 17
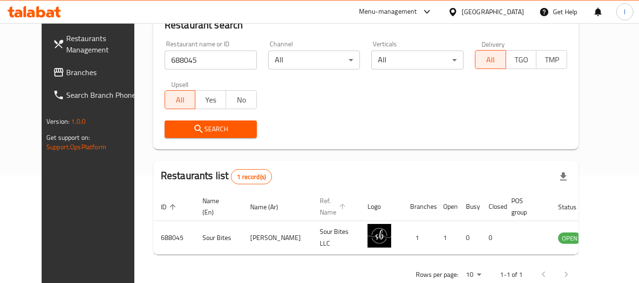
scroll to position [115, 0]
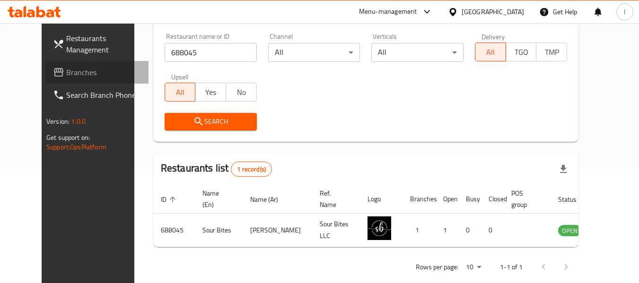
click at [66, 73] on span "Branches" at bounding box center [103, 72] width 75 height 11
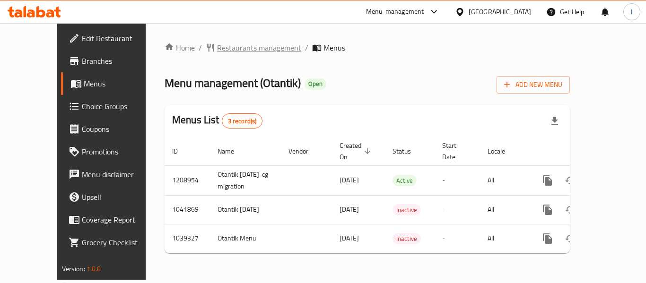
click at [242, 53] on span "Restaurants management" at bounding box center [259, 47] width 84 height 11
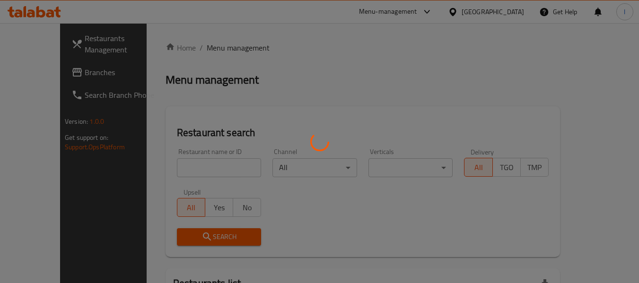
click at [193, 168] on div at bounding box center [319, 141] width 639 height 283
click at [195, 168] on div at bounding box center [319, 141] width 639 height 283
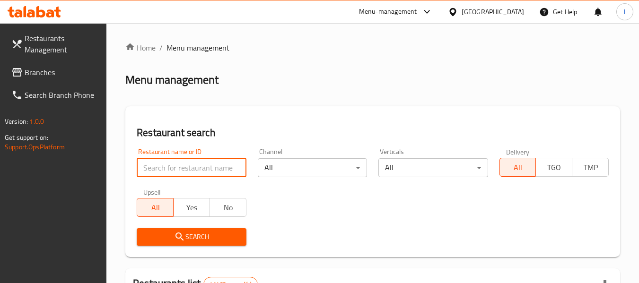
click at [197, 168] on input "search" at bounding box center [191, 167] width 109 height 19
paste input "661940"
type input "661940"
click button "Search" at bounding box center [191, 236] width 109 height 17
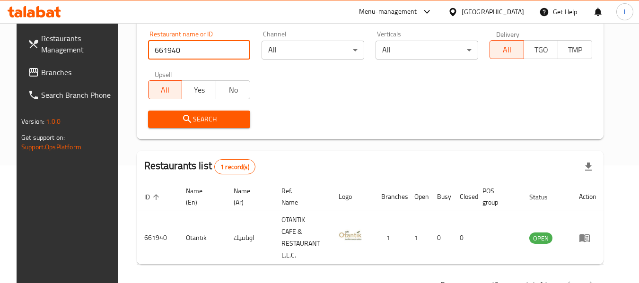
scroll to position [130, 0]
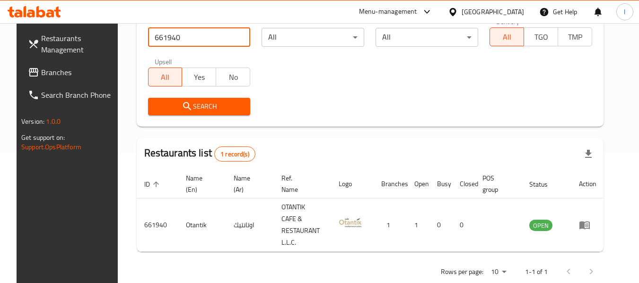
click at [41, 73] on span "Branches" at bounding box center [78, 72] width 75 height 11
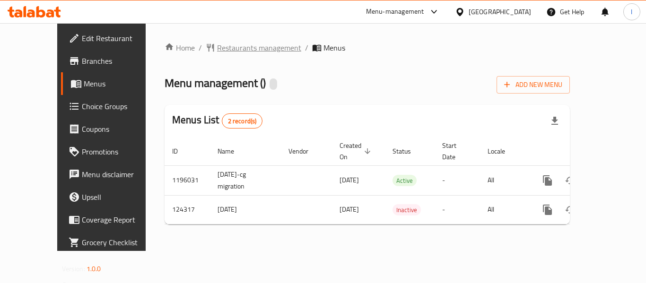
click at [240, 43] on span "Restaurants management" at bounding box center [259, 47] width 84 height 11
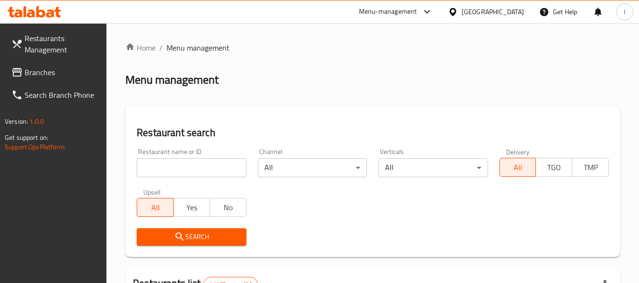
click at [194, 166] on input "search" at bounding box center [191, 167] width 109 height 19
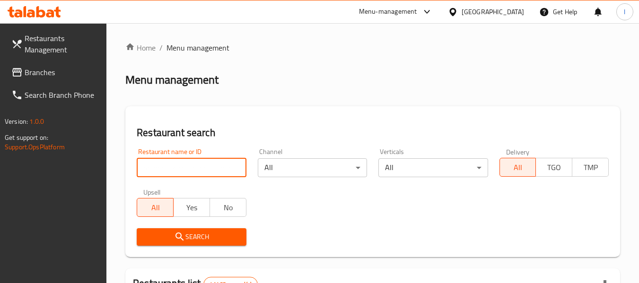
paste input "608539"
type input "608539"
click button "Search" at bounding box center [191, 236] width 109 height 17
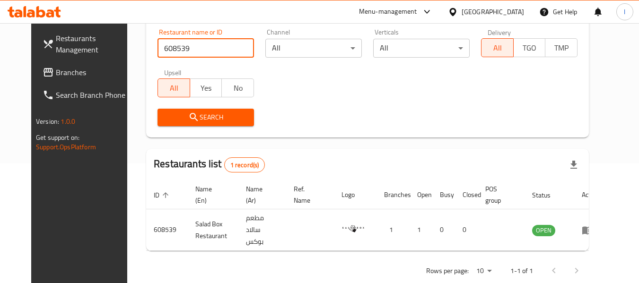
scroll to position [130, 0]
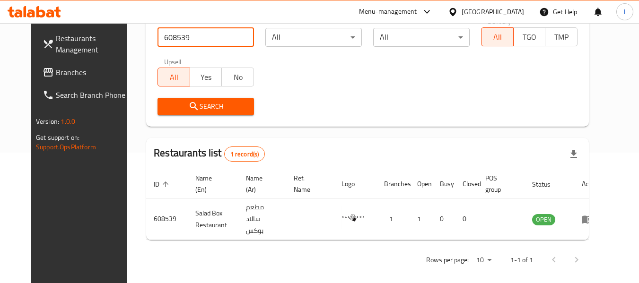
click at [56, 78] on span "Branches" at bounding box center [93, 72] width 75 height 11
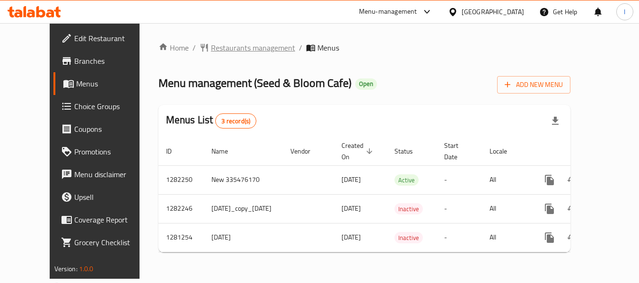
click at [243, 42] on span "Restaurants management" at bounding box center [253, 47] width 84 height 11
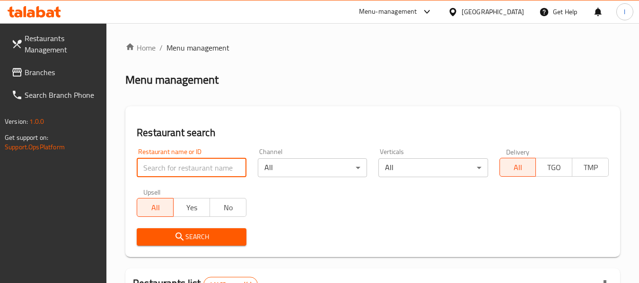
click at [212, 168] on input "search" at bounding box center [191, 167] width 109 height 19
paste input "694262"
type input "694262"
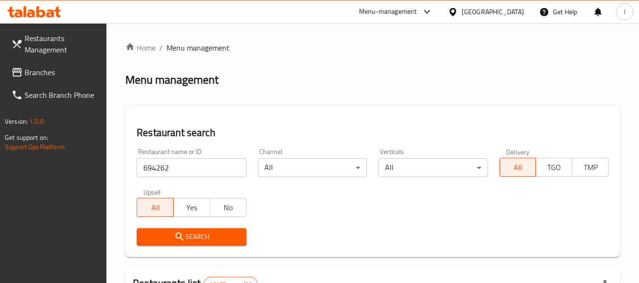
drag, startPoint x: 212, startPoint y: 230, endPoint x: 221, endPoint y: 225, distance: 10.4
click at [212, 230] on button "Search" at bounding box center [191, 236] width 109 height 17
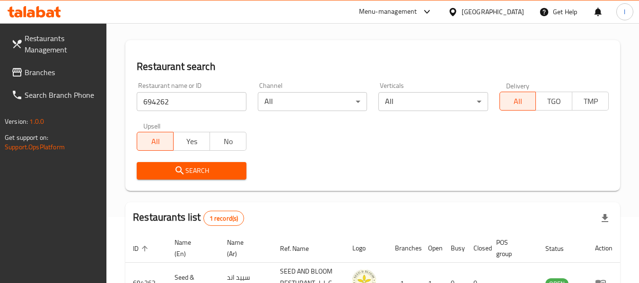
scroll to position [138, 0]
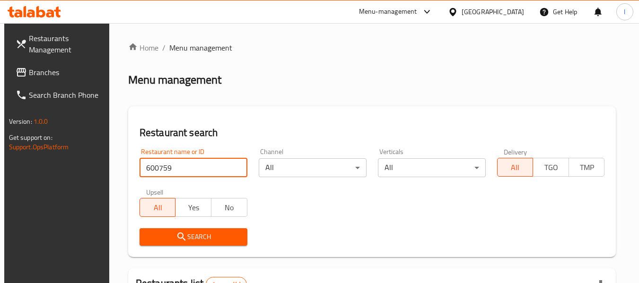
scroll to position [130, 0]
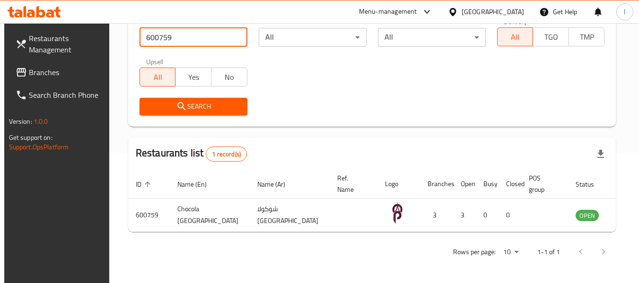
click at [24, 70] on span at bounding box center [22, 72] width 13 height 11
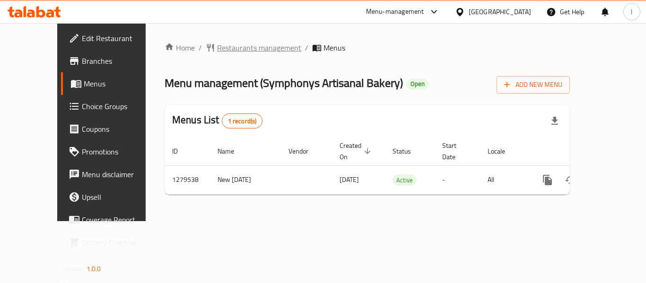
click at [217, 47] on span "Restaurants management" at bounding box center [259, 47] width 84 height 11
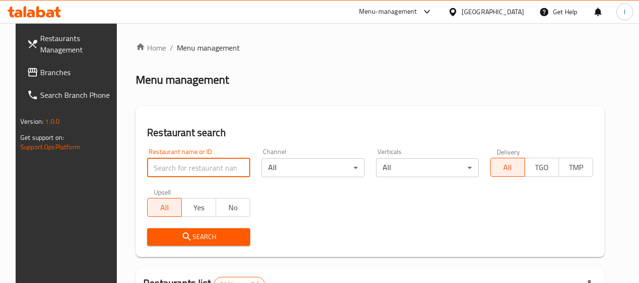
click at [184, 162] on input "search" at bounding box center [198, 167] width 103 height 19
paste input "693350"
type input "693350"
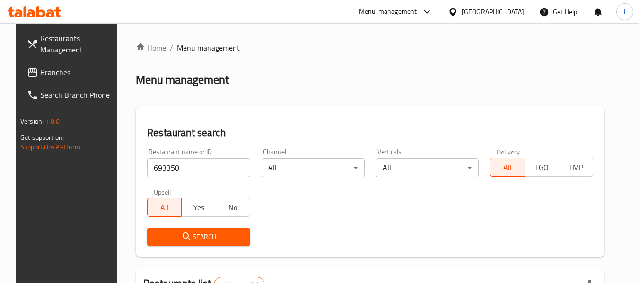
click at [221, 230] on button "Search" at bounding box center [198, 236] width 103 height 17
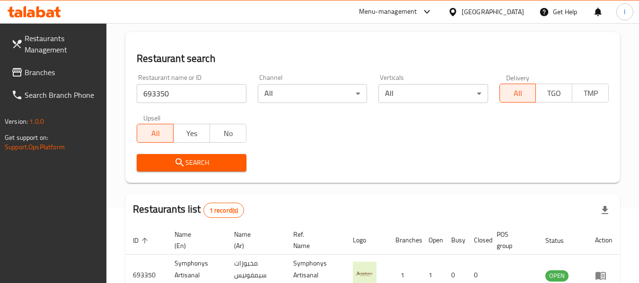
scroll to position [138, 0]
